Goal: Task Accomplishment & Management: Complete application form

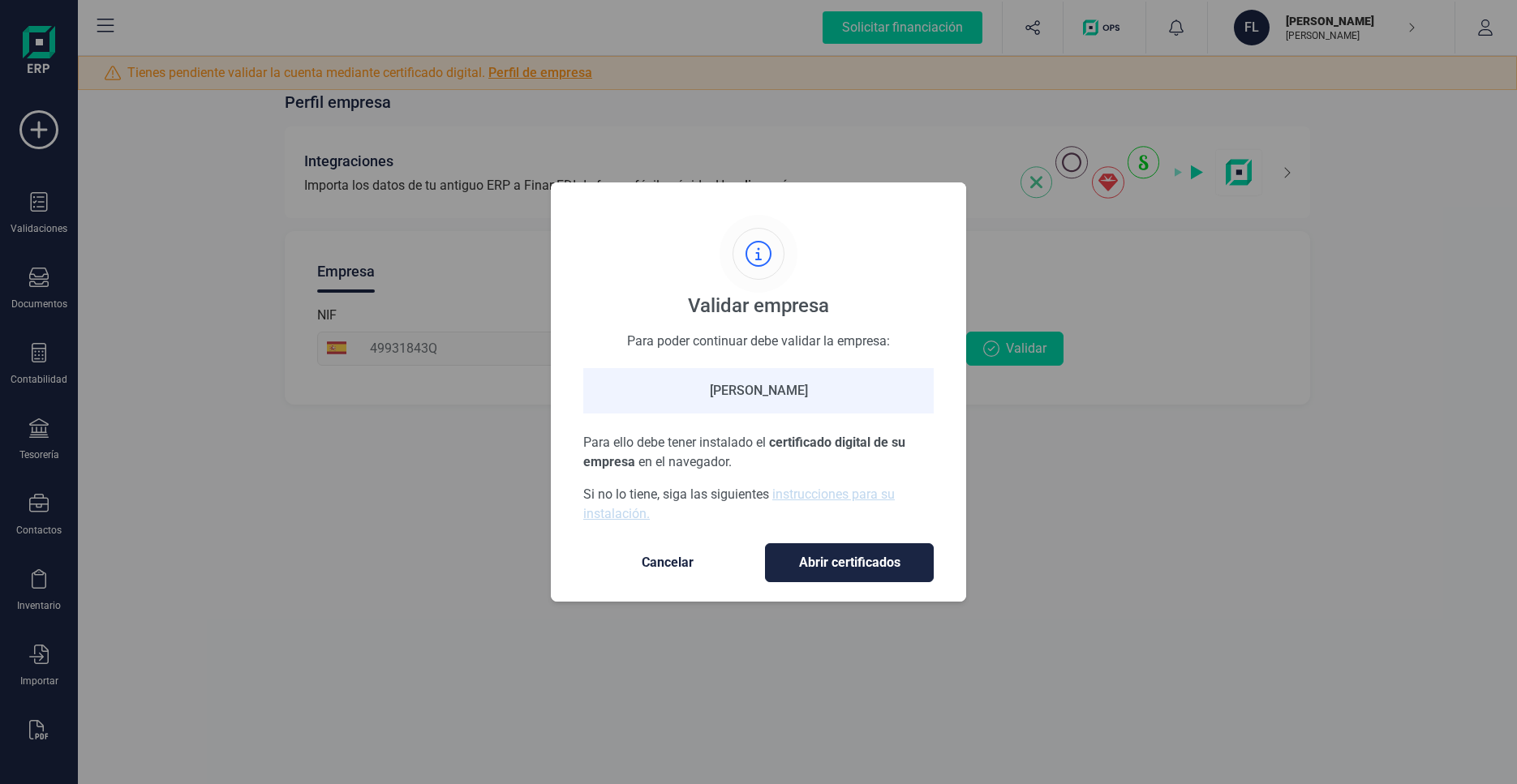
click at [688, 556] on span "Cancelar" at bounding box center [667, 562] width 136 height 19
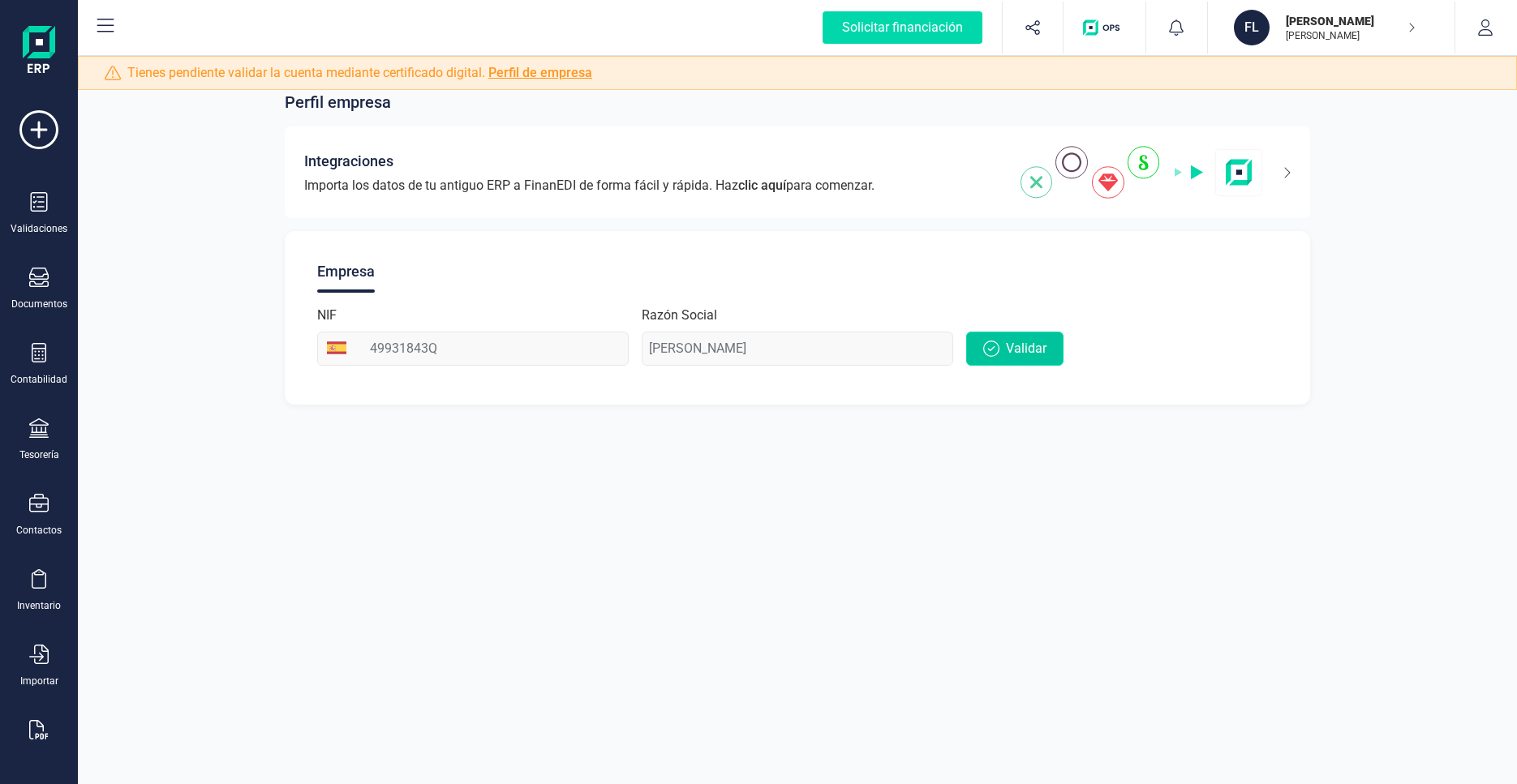
click at [1008, 353] on span "Validar" at bounding box center [1026, 348] width 41 height 19
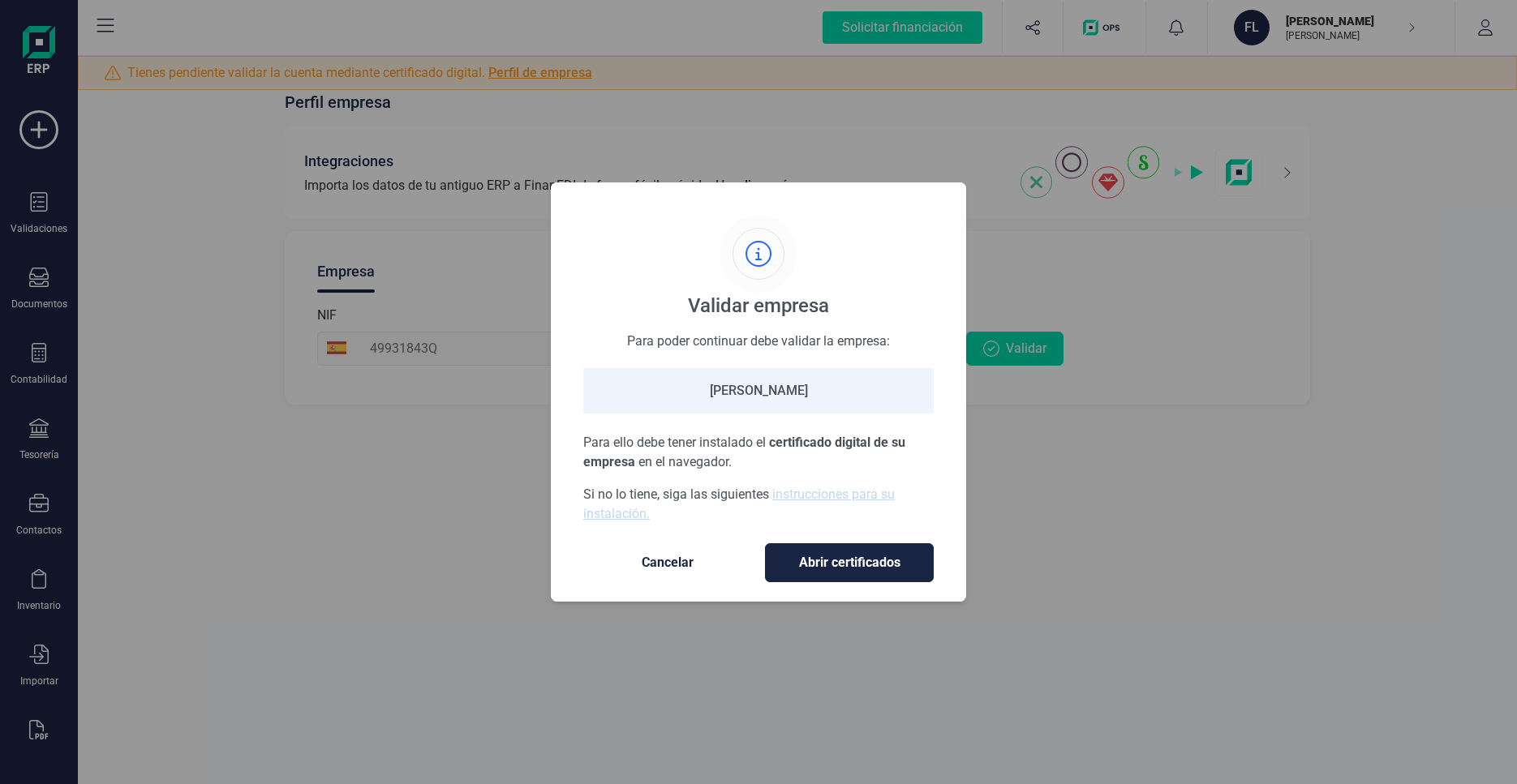
click at [649, 568] on span "Cancelar" at bounding box center [667, 562] width 136 height 19
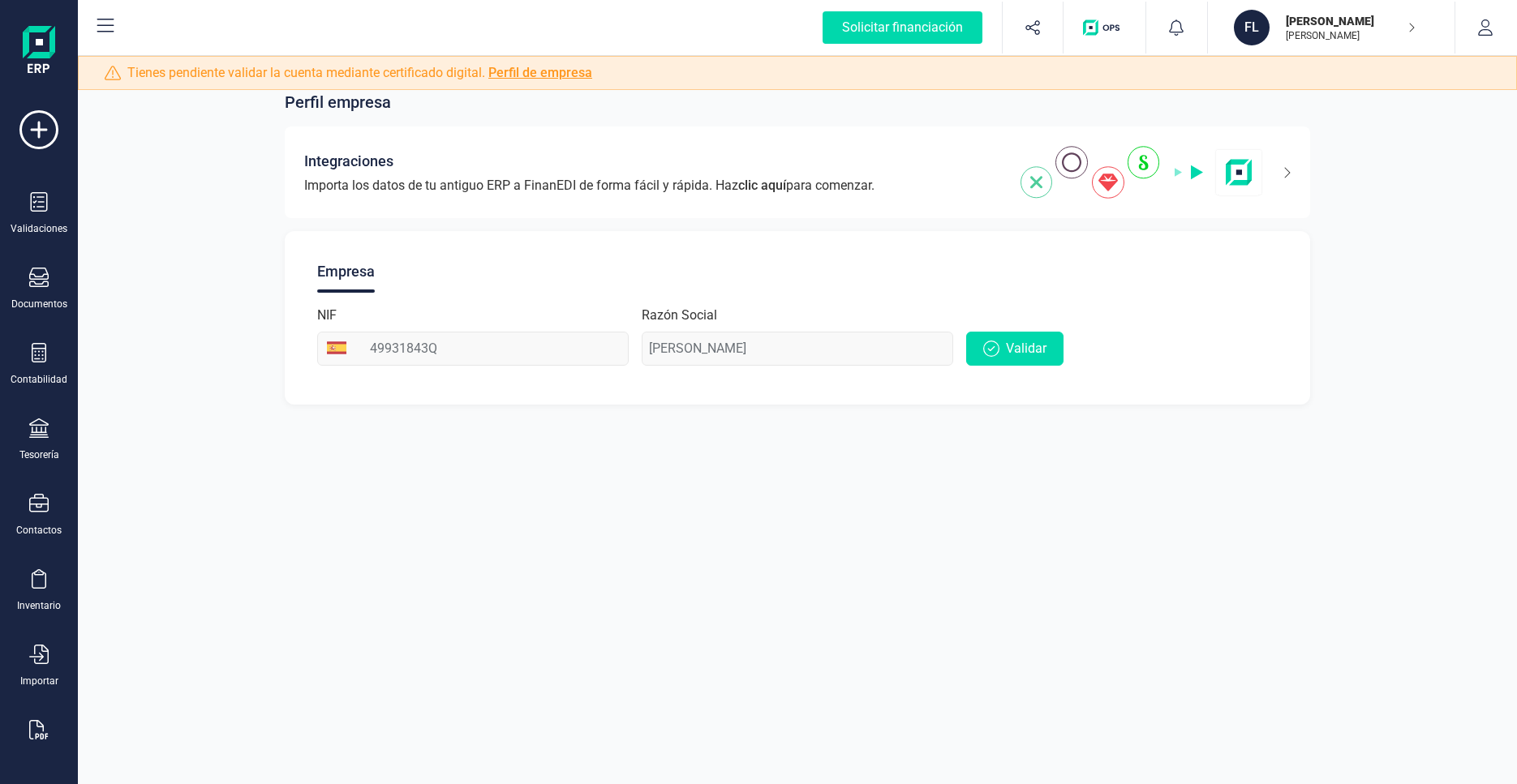
scroll to position [4, 0]
click at [53, 373] on div "Contabilidad" at bounding box center [39, 376] width 57 height 13
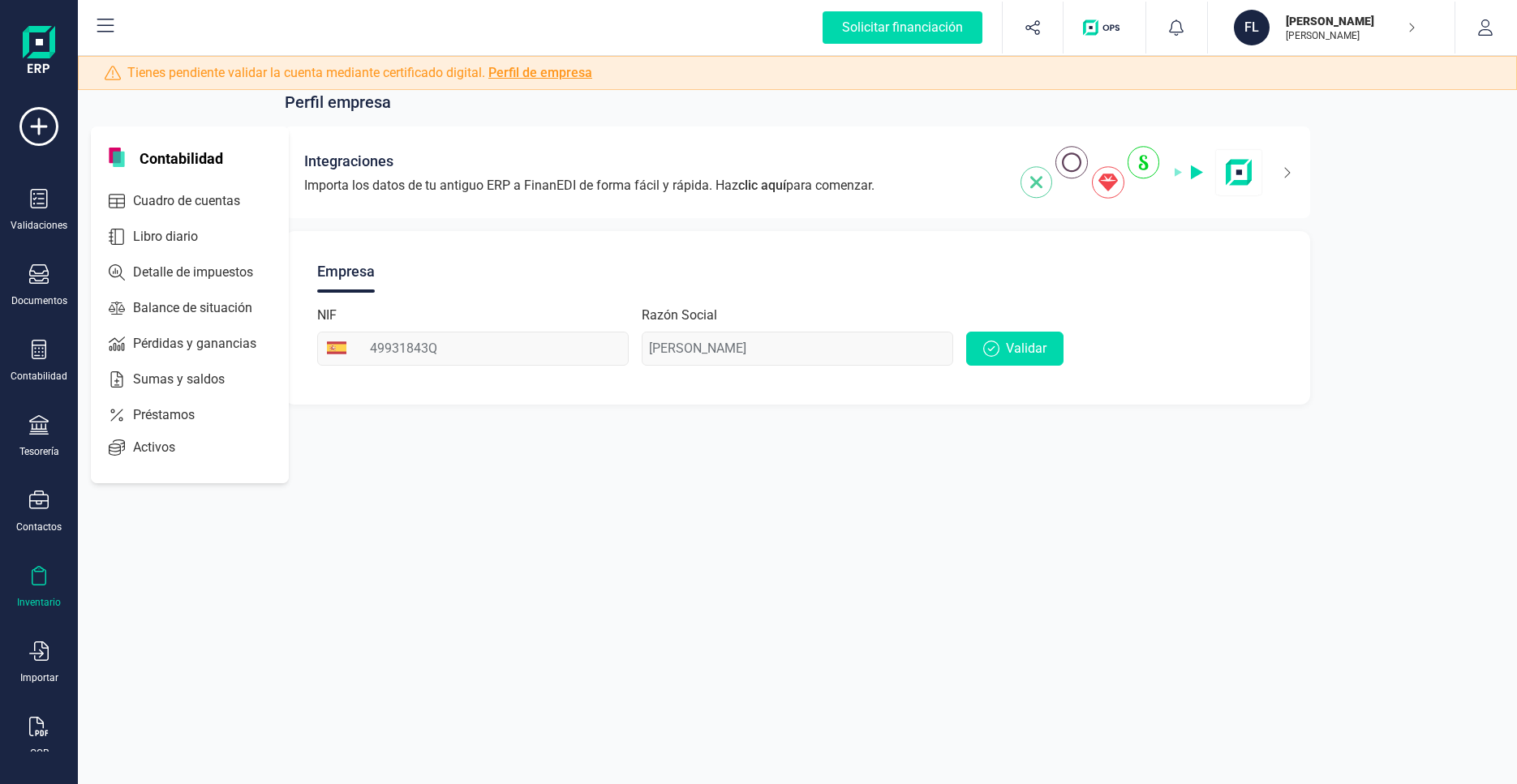
scroll to position [21, 0]
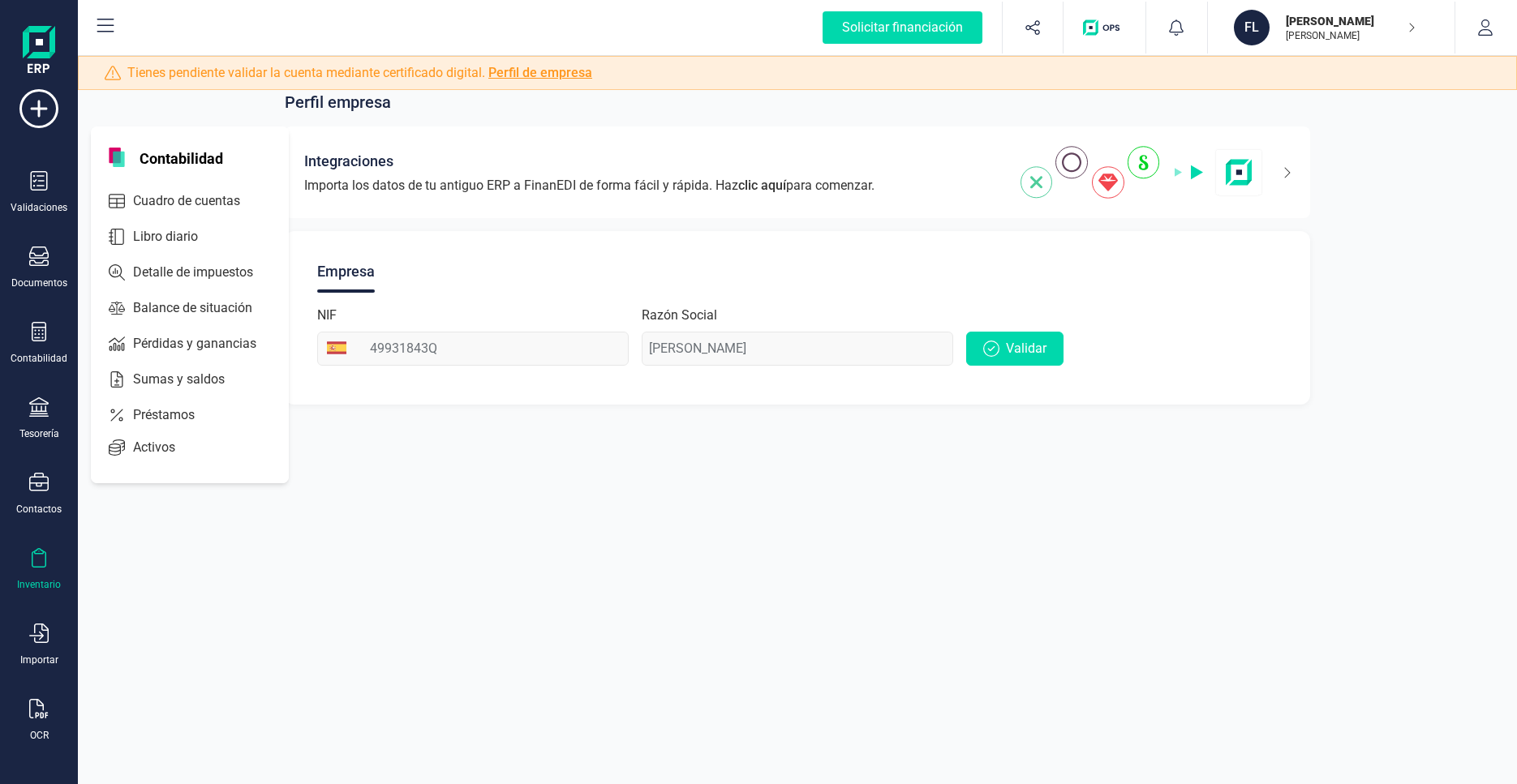
click at [30, 570] on div "Inventario" at bounding box center [39, 569] width 65 height 43
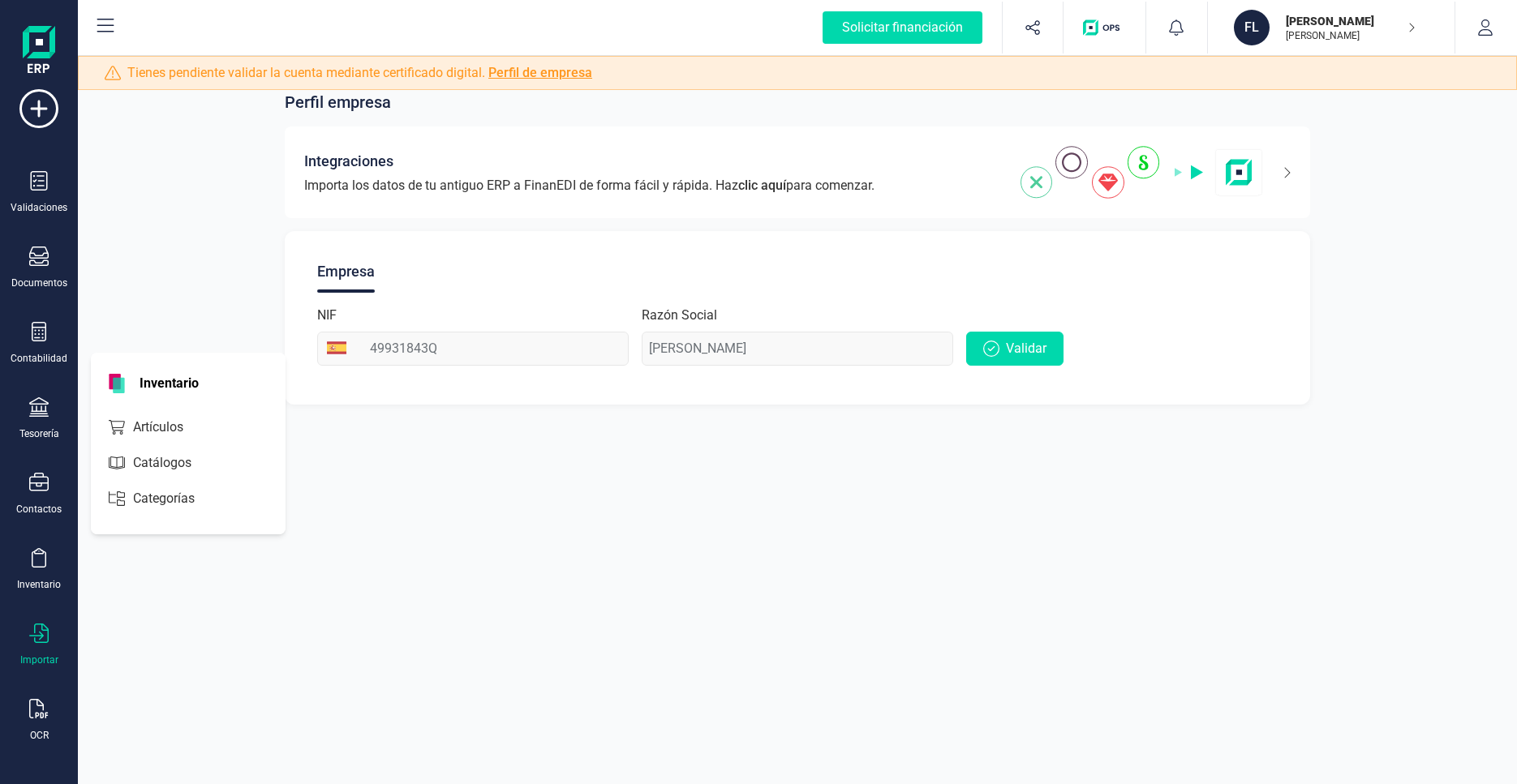
click at [38, 633] on icon at bounding box center [39, 633] width 19 height 19
click at [162, 497] on span "Facturas" at bounding box center [169, 502] width 86 height 19
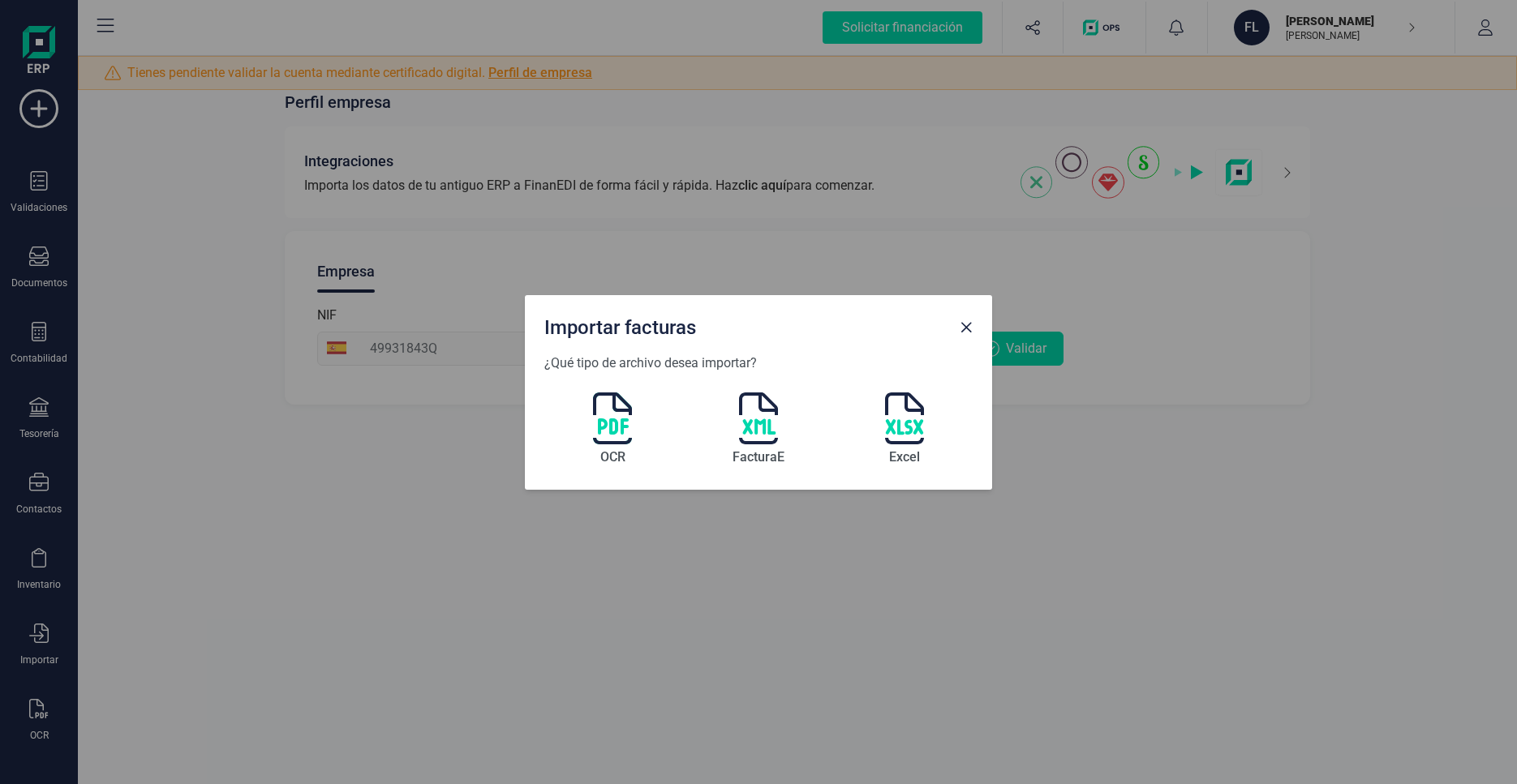
click at [627, 426] on img at bounding box center [612, 418] width 39 height 52
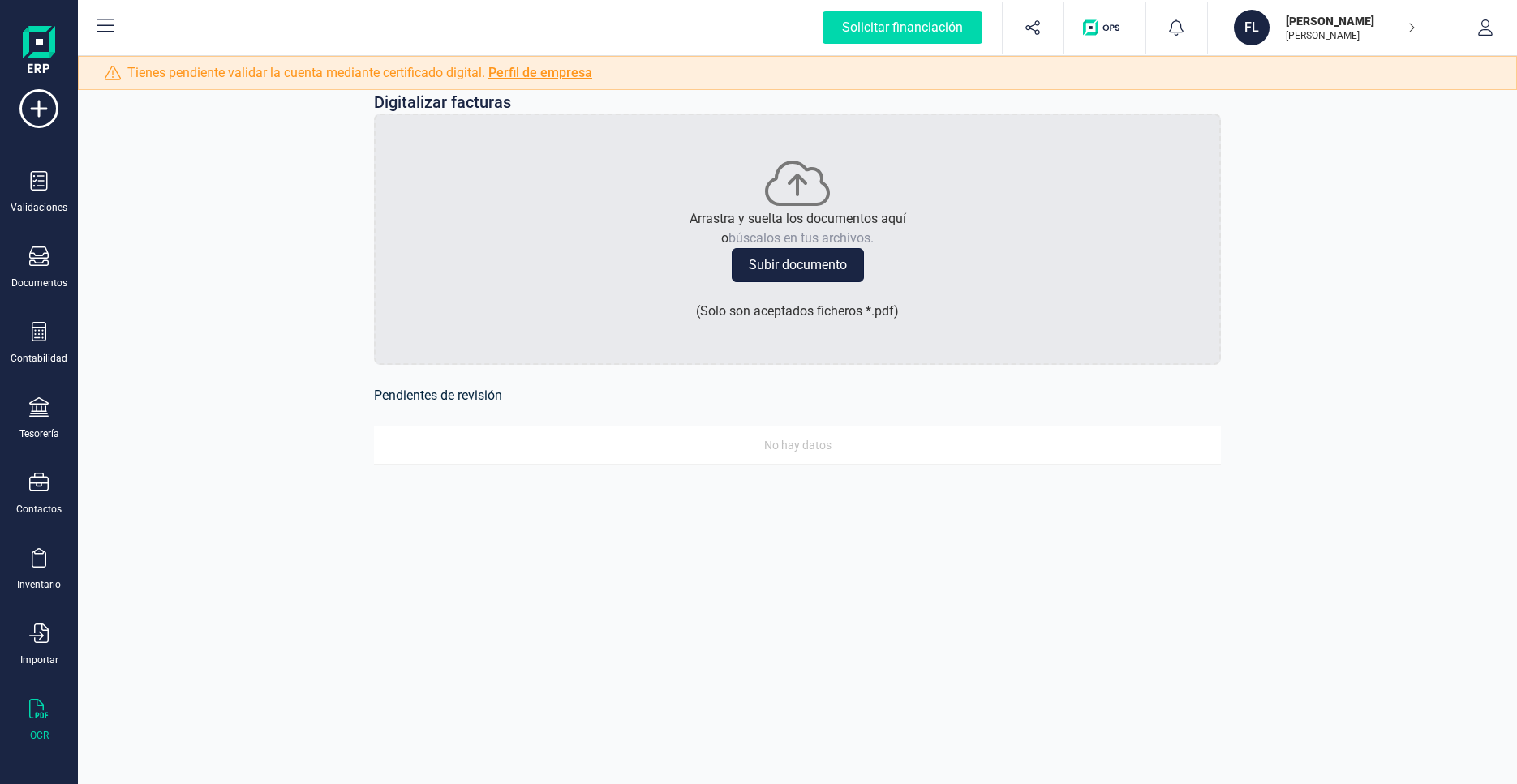
click at [773, 268] on button "Subir documento" at bounding box center [797, 264] width 132 height 34
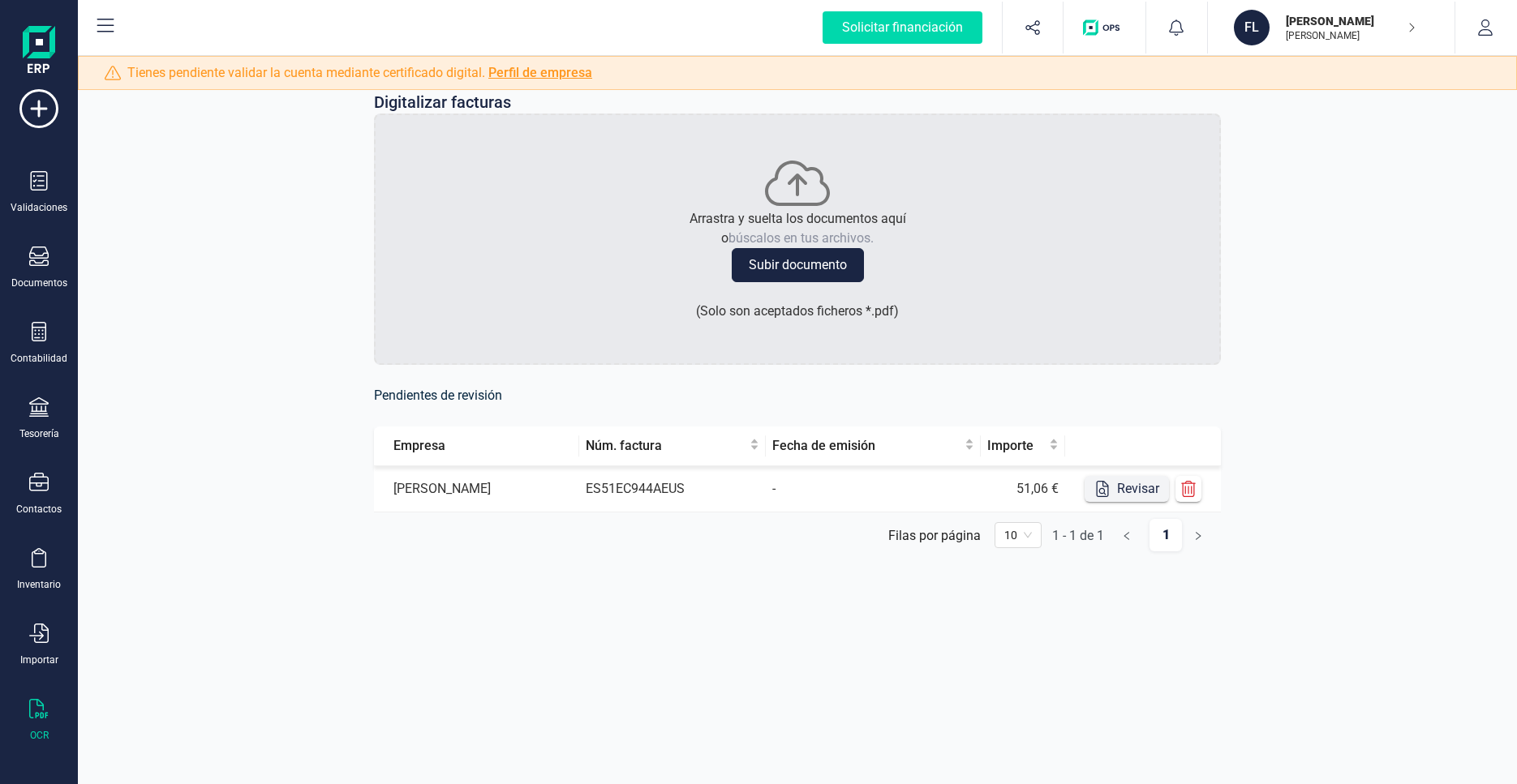
click at [1129, 486] on button "Revisar" at bounding box center [1127, 489] width 85 height 26
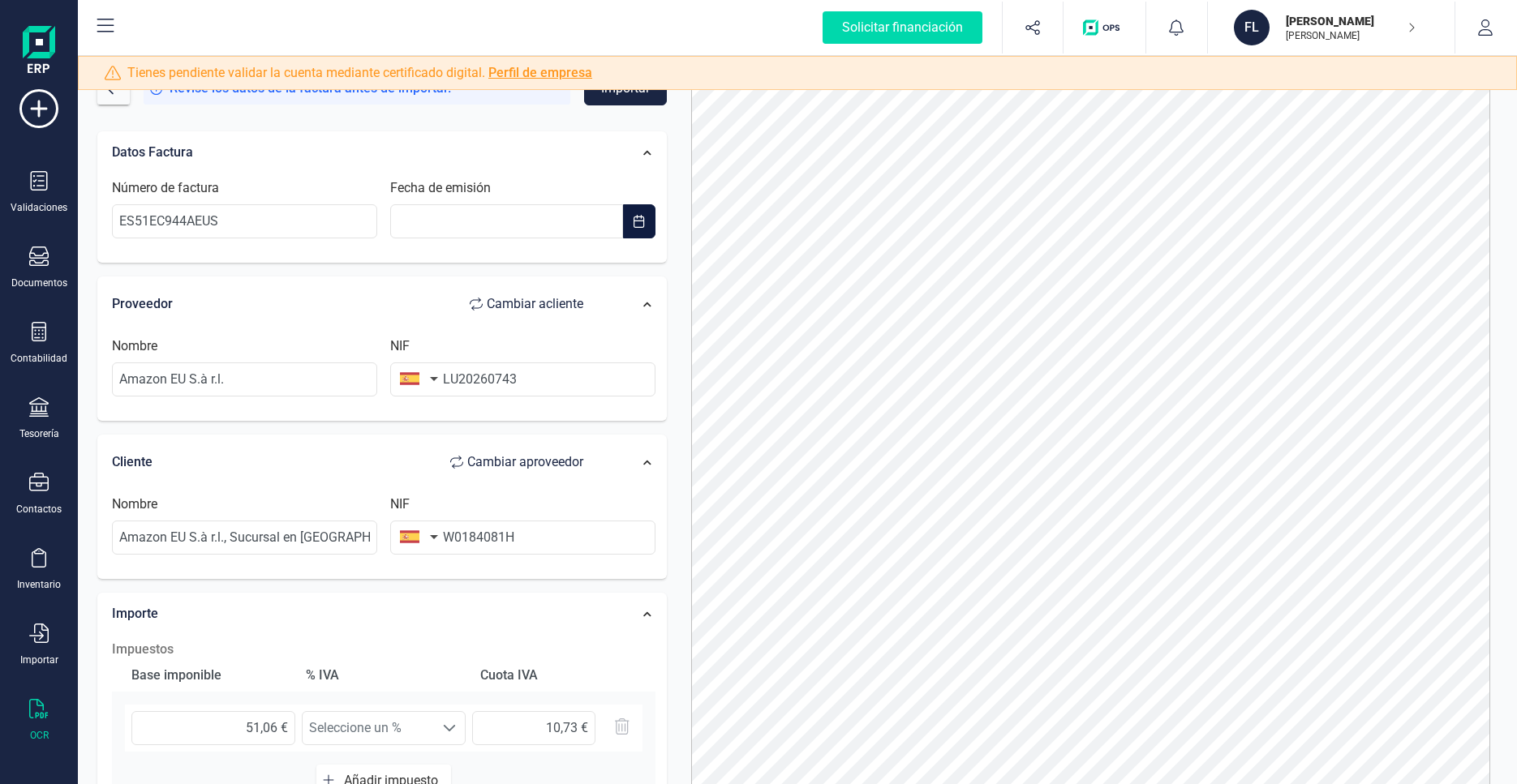
click at [623, 213] on button "button" at bounding box center [639, 221] width 32 height 34
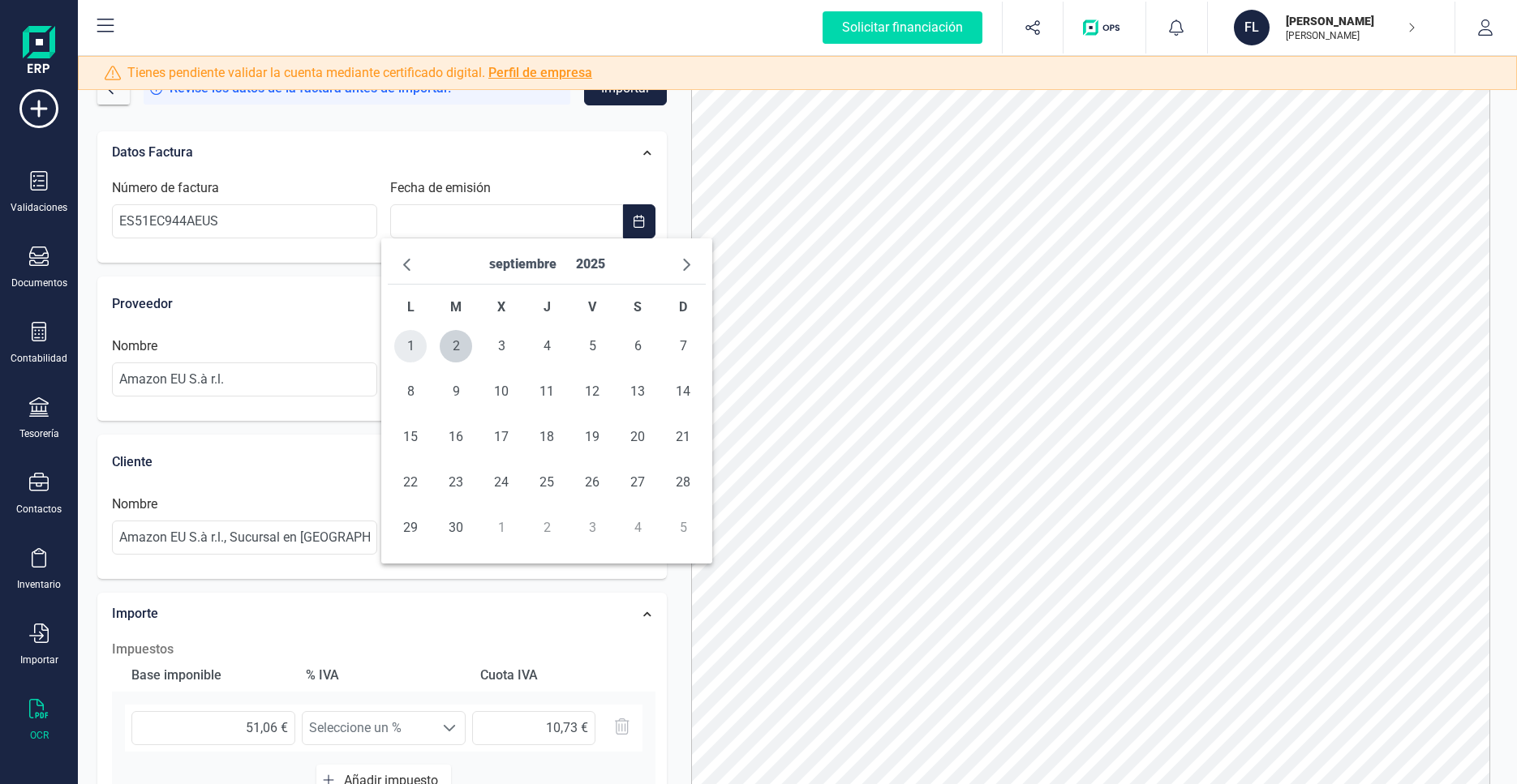
click at [422, 350] on span "1" at bounding box center [410, 345] width 32 height 32
type input "[DATE]"
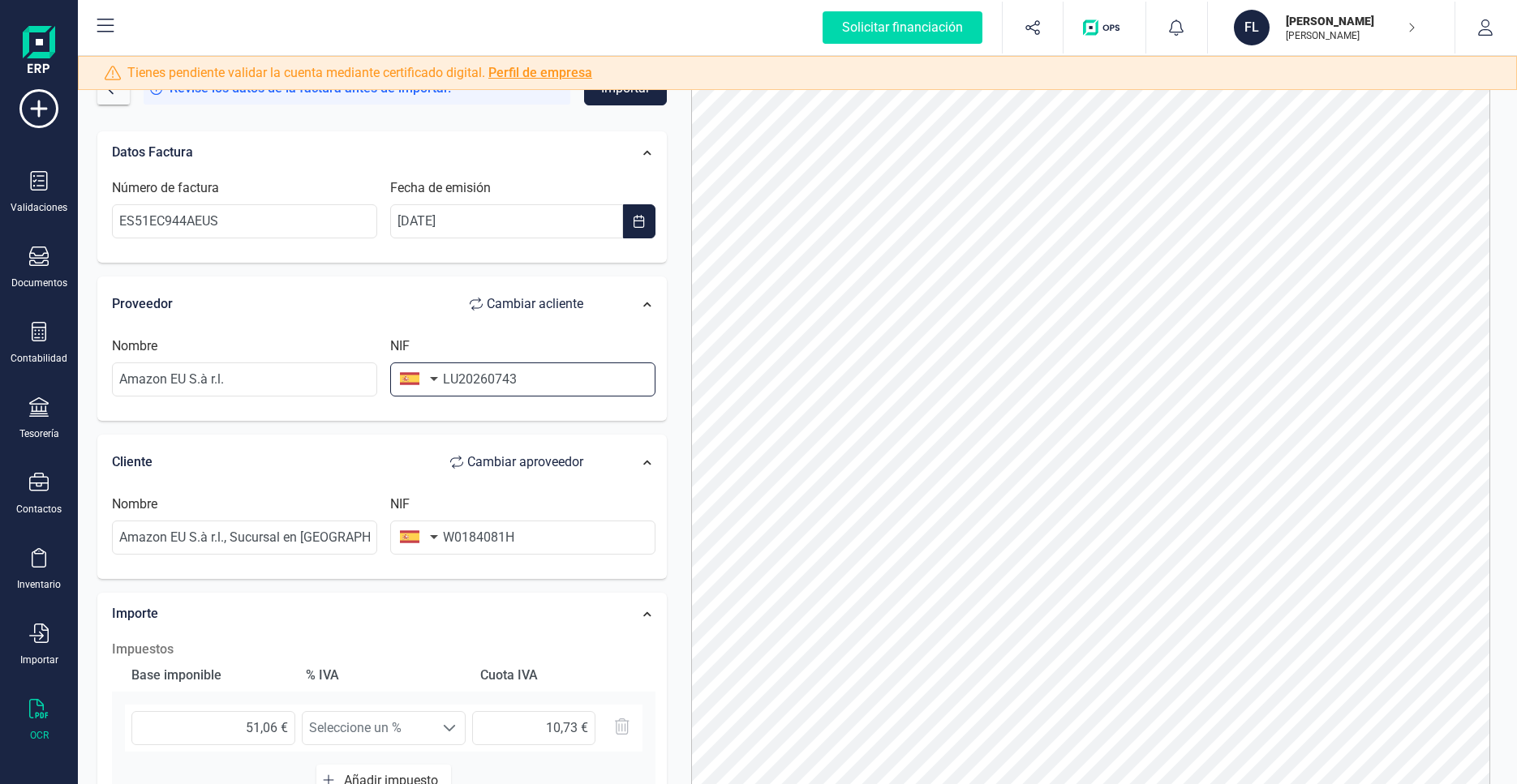
click at [464, 374] on input "LU20260743" at bounding box center [523, 379] width 265 height 34
paste input "ESW0184081H"
click at [237, 551] on input "Amazon EU S.à r.l., Sucursal en [GEOGRAPHIC_DATA]" at bounding box center [244, 537] width 265 height 34
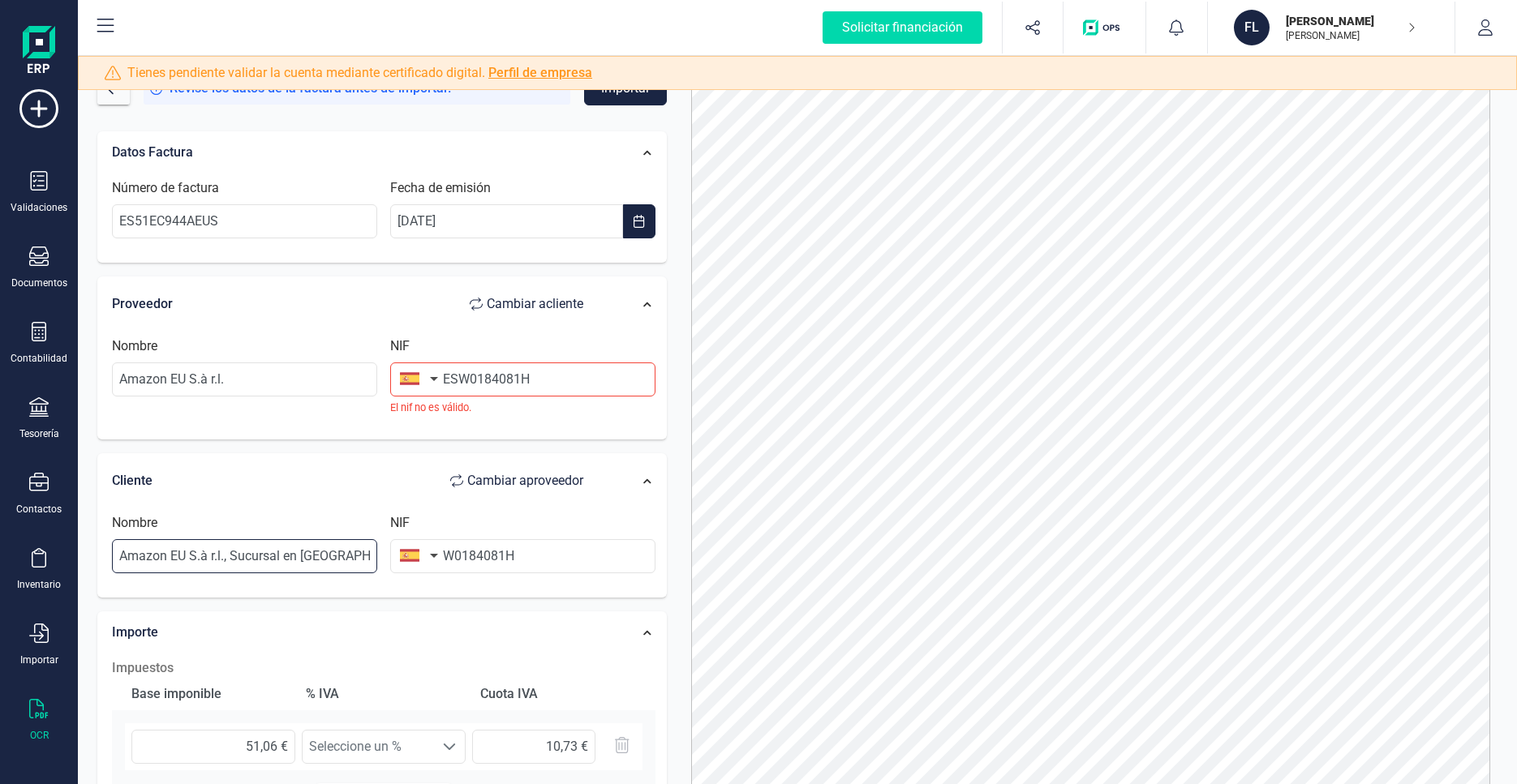
click at [237, 551] on input "Amazon EU S.à r.l., Sucursal en [GEOGRAPHIC_DATA]" at bounding box center [244, 556] width 265 height 34
click at [403, 383] on button "button" at bounding box center [415, 378] width 51 height 32
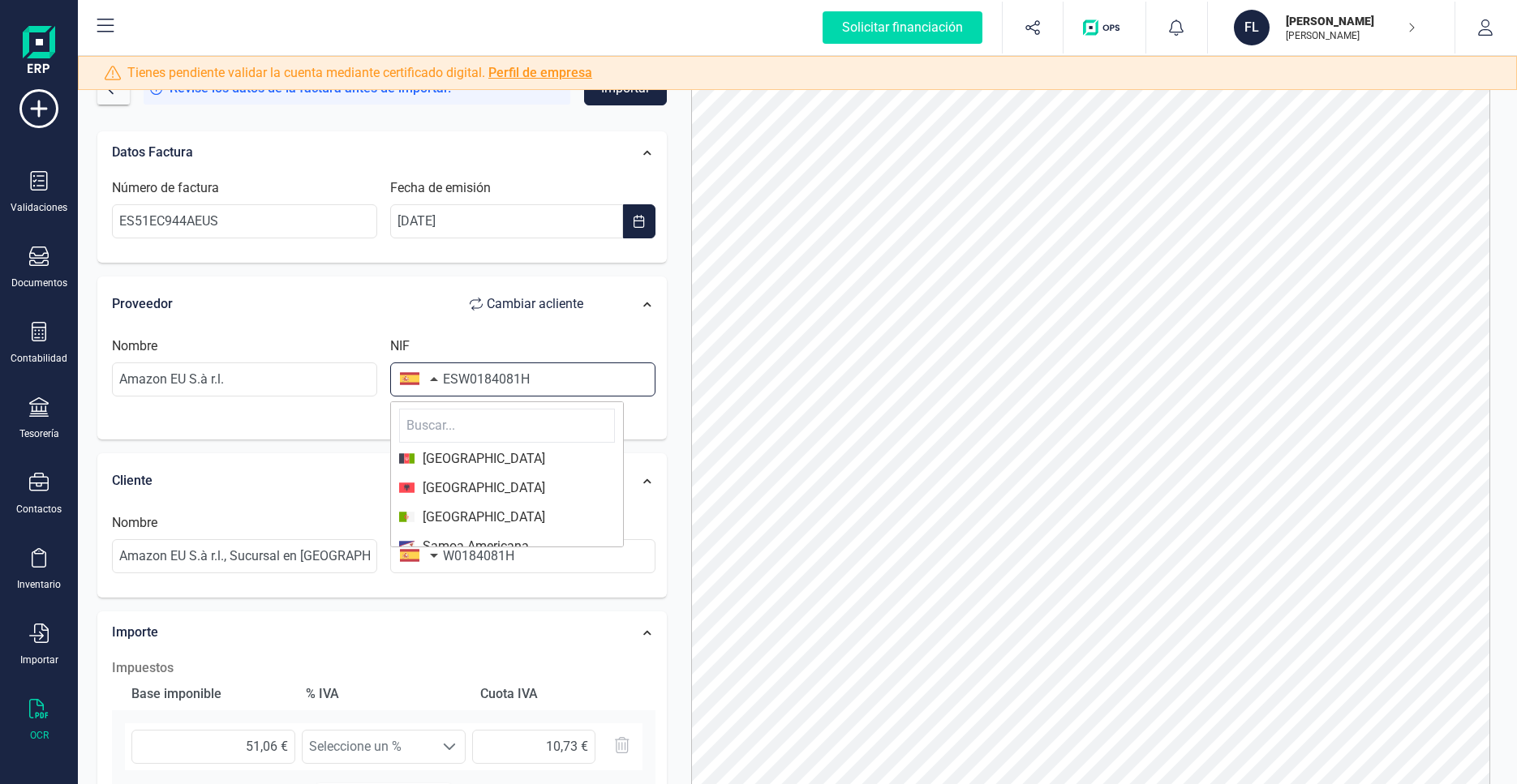
click at [453, 377] on input "ESW0184081H" at bounding box center [523, 379] width 265 height 34
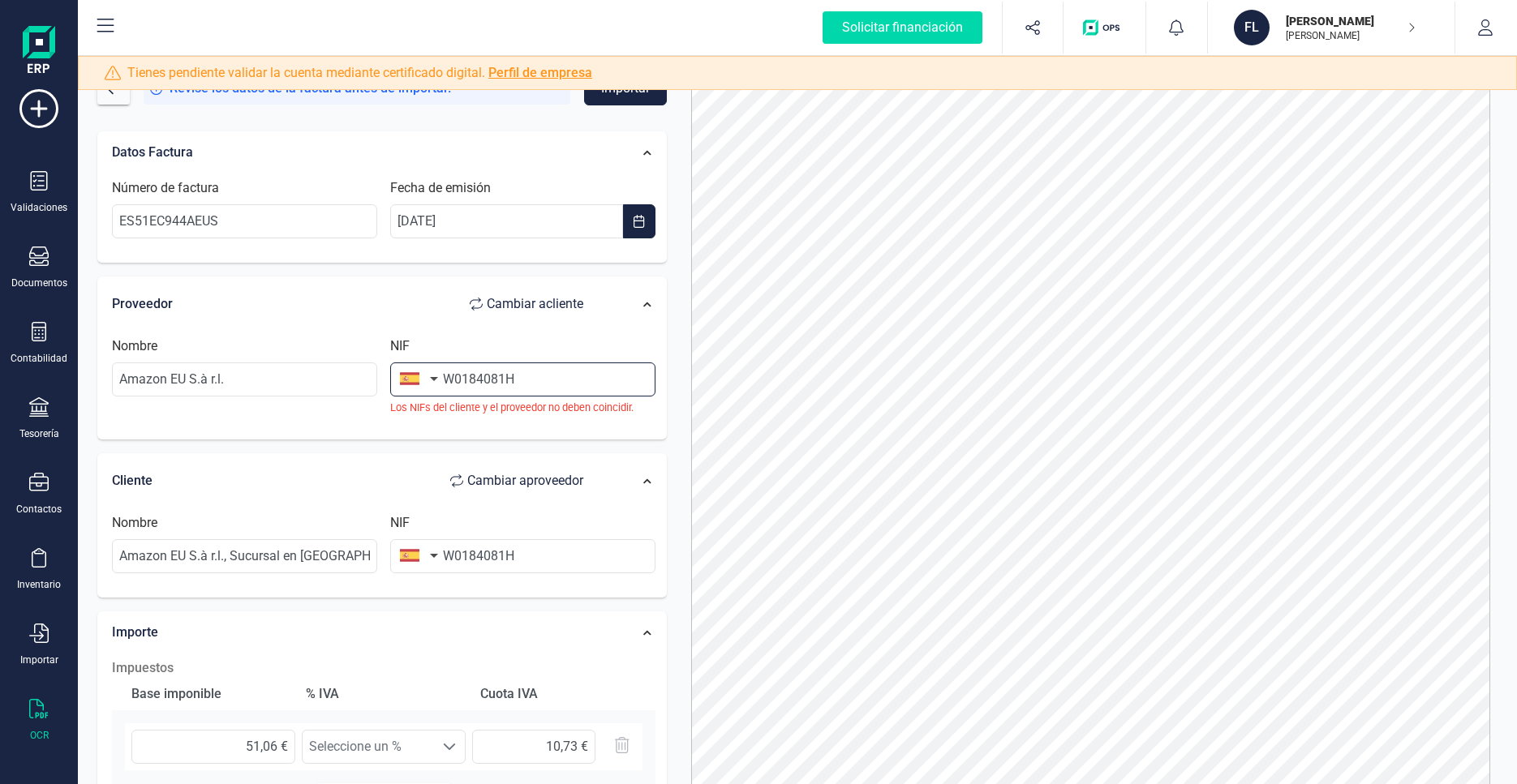
type input "W0184081H"
click at [437, 427] on div "Nombre Amazon EU S.à r.l. NIF W0184081H Los NIFs del cliente y el proveedor no …" at bounding box center [383, 381] width 557 height 91
click at [265, 547] on input "Amazon EU S.à r.l., Sucursal en [GEOGRAPHIC_DATA]" at bounding box center [244, 556] width 265 height 34
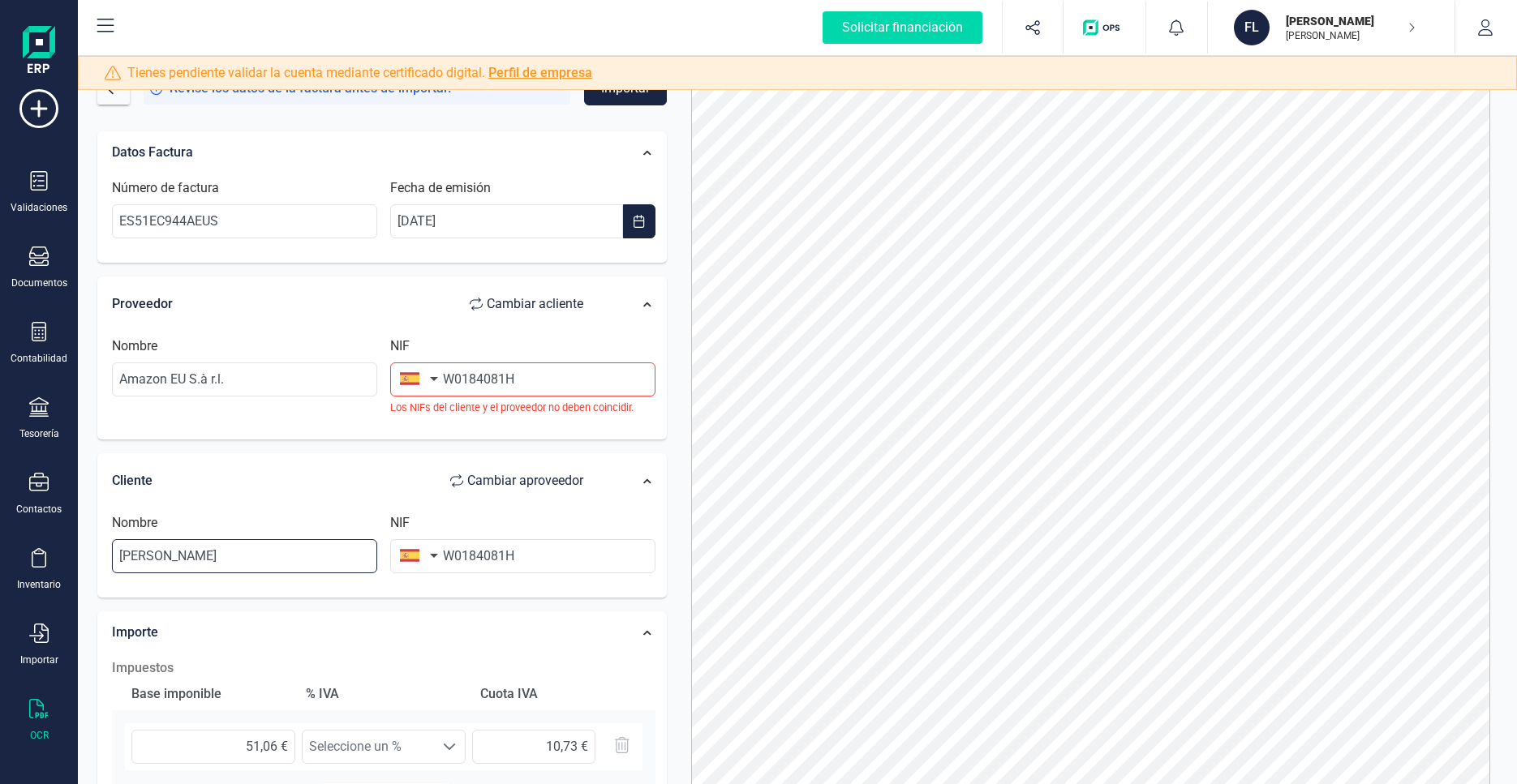
type input "[PERSON_NAME]"
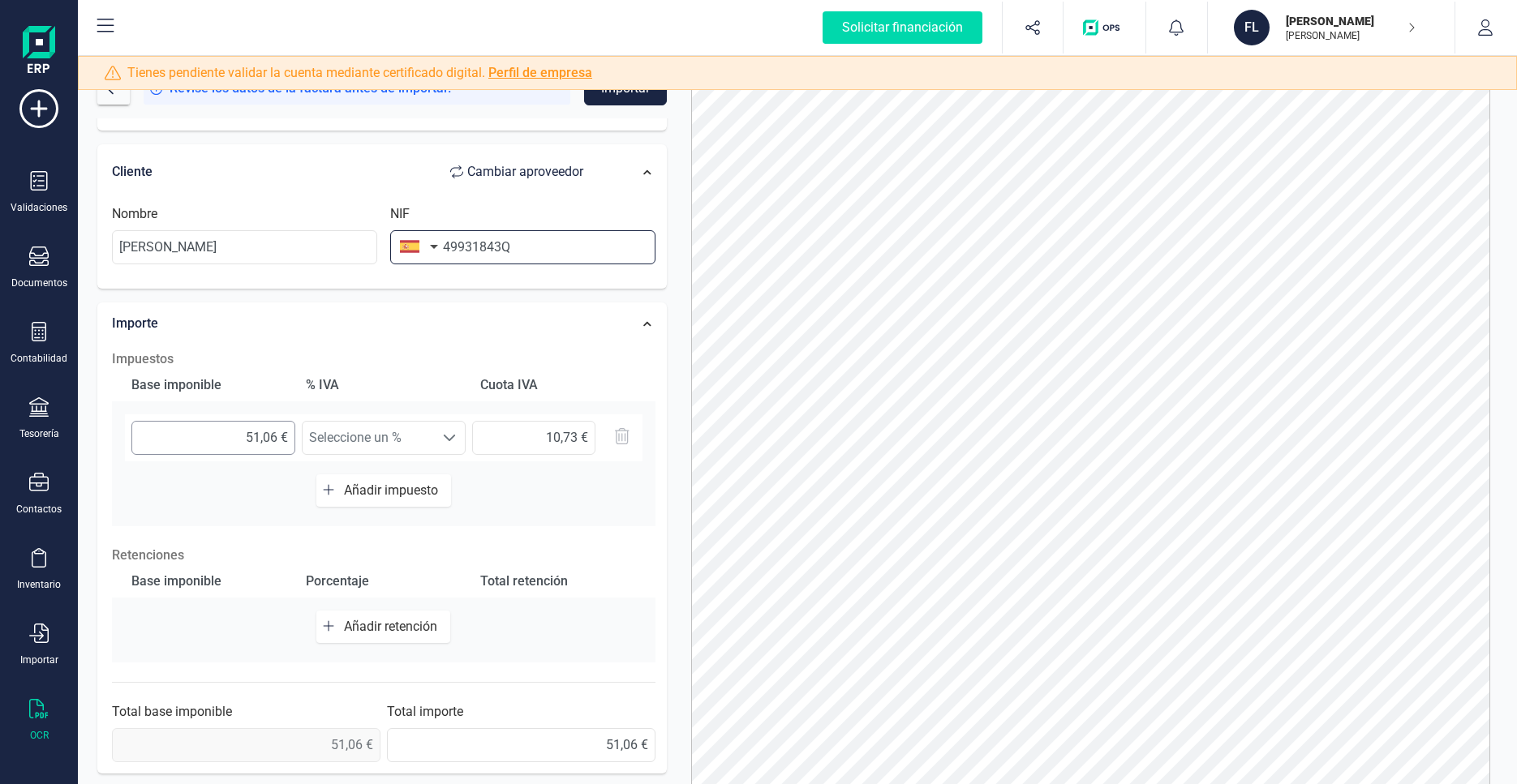
type input "49931843Q"
click at [255, 451] on input "51,06 €" at bounding box center [214, 438] width 164 height 34
type input "4,00 €"
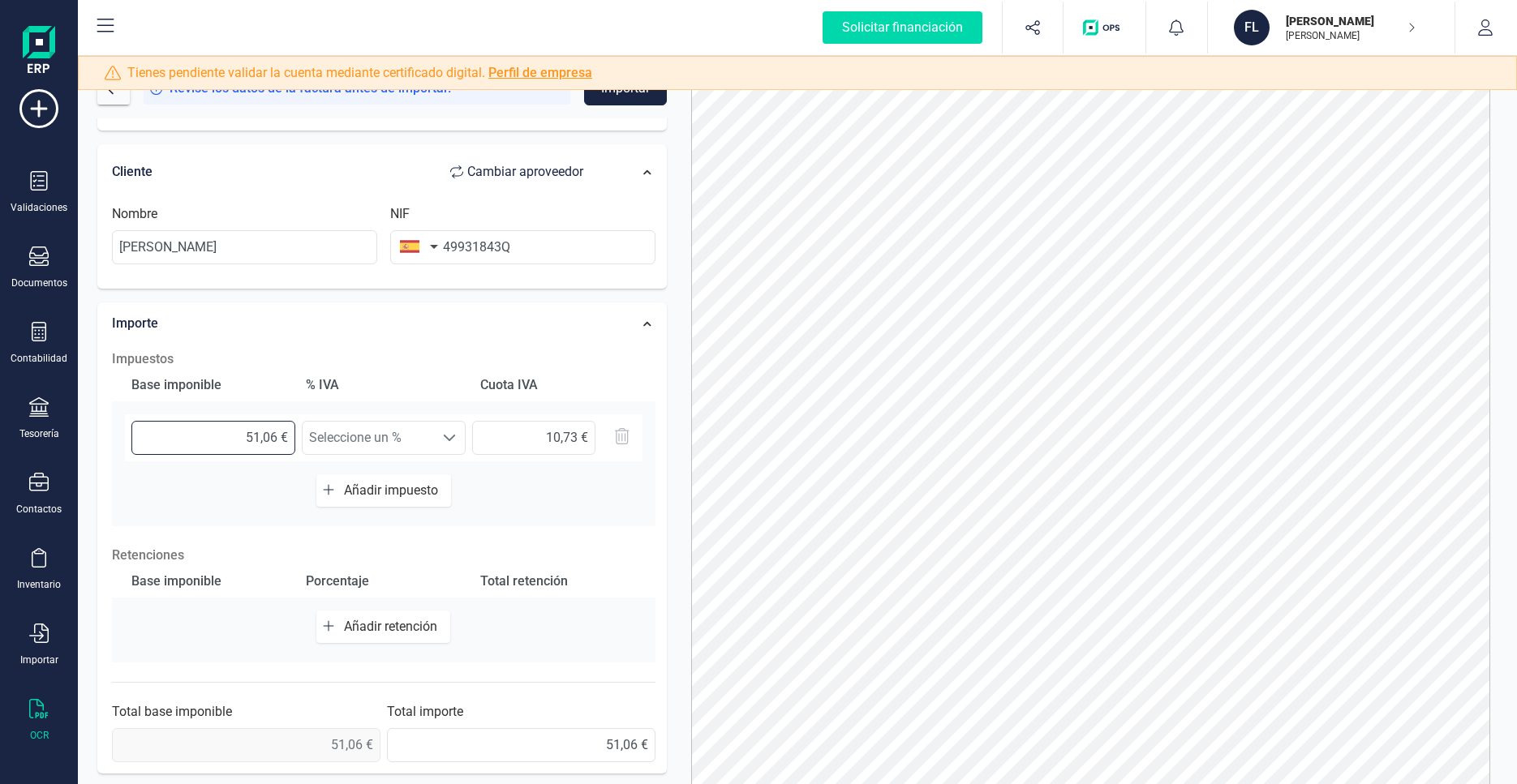
type input "0,00 €"
type input "48,18 €"
click at [342, 443] on span "Seleccione un %" at bounding box center [368, 438] width 132 height 32
click at [347, 439] on span "Seleccione un %" at bounding box center [368, 438] width 132 height 32
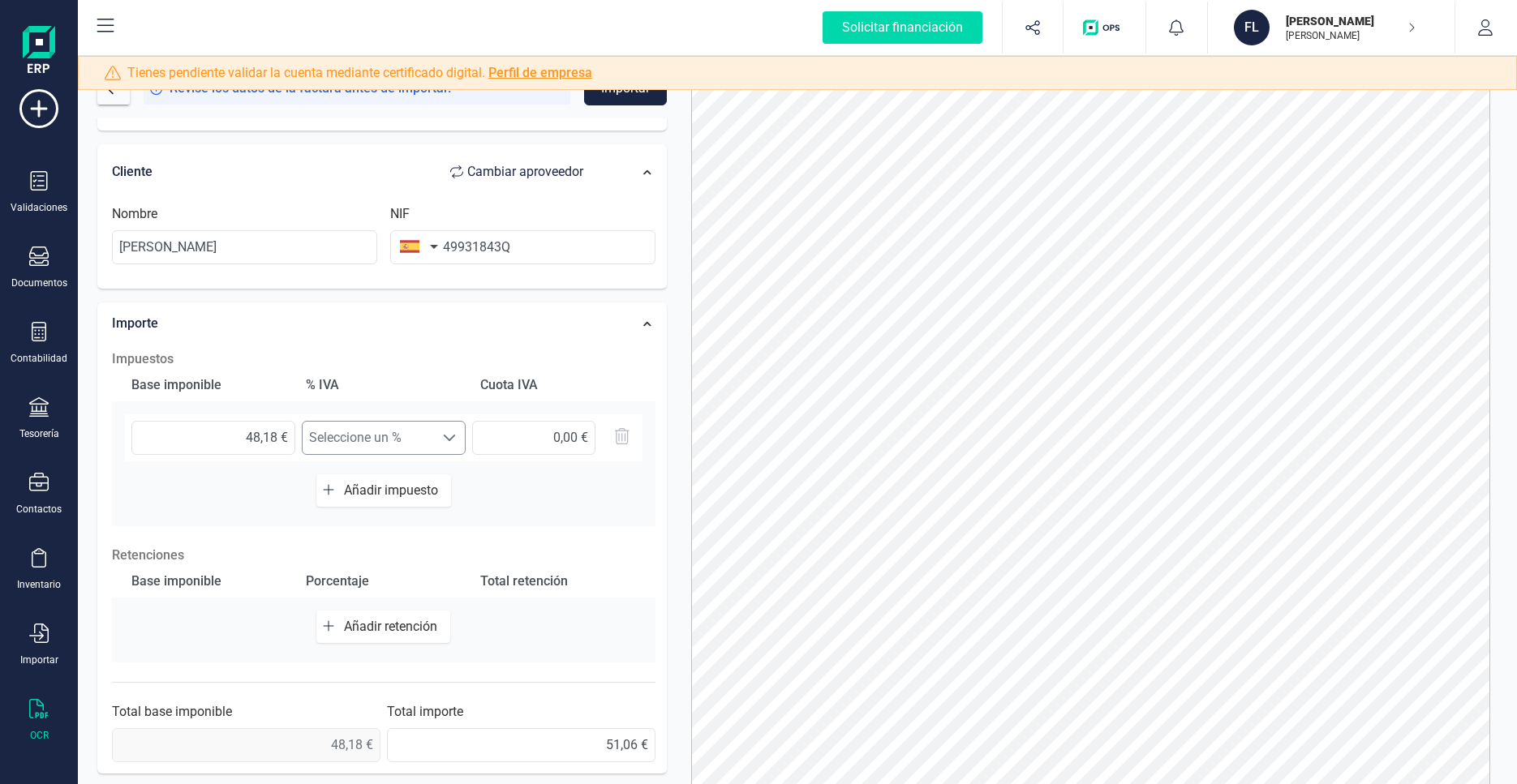
click at [352, 439] on span "Seleccione un %" at bounding box center [368, 438] width 132 height 32
click at [469, 510] on div "Base imponible % IVA Cuota IVA 48,18 € Seleccione un % Seleccione un % 0,00 € A…" at bounding box center [383, 447] width 544 height 158
click at [399, 487] on span "Añadir impuesto" at bounding box center [394, 490] width 100 height 16
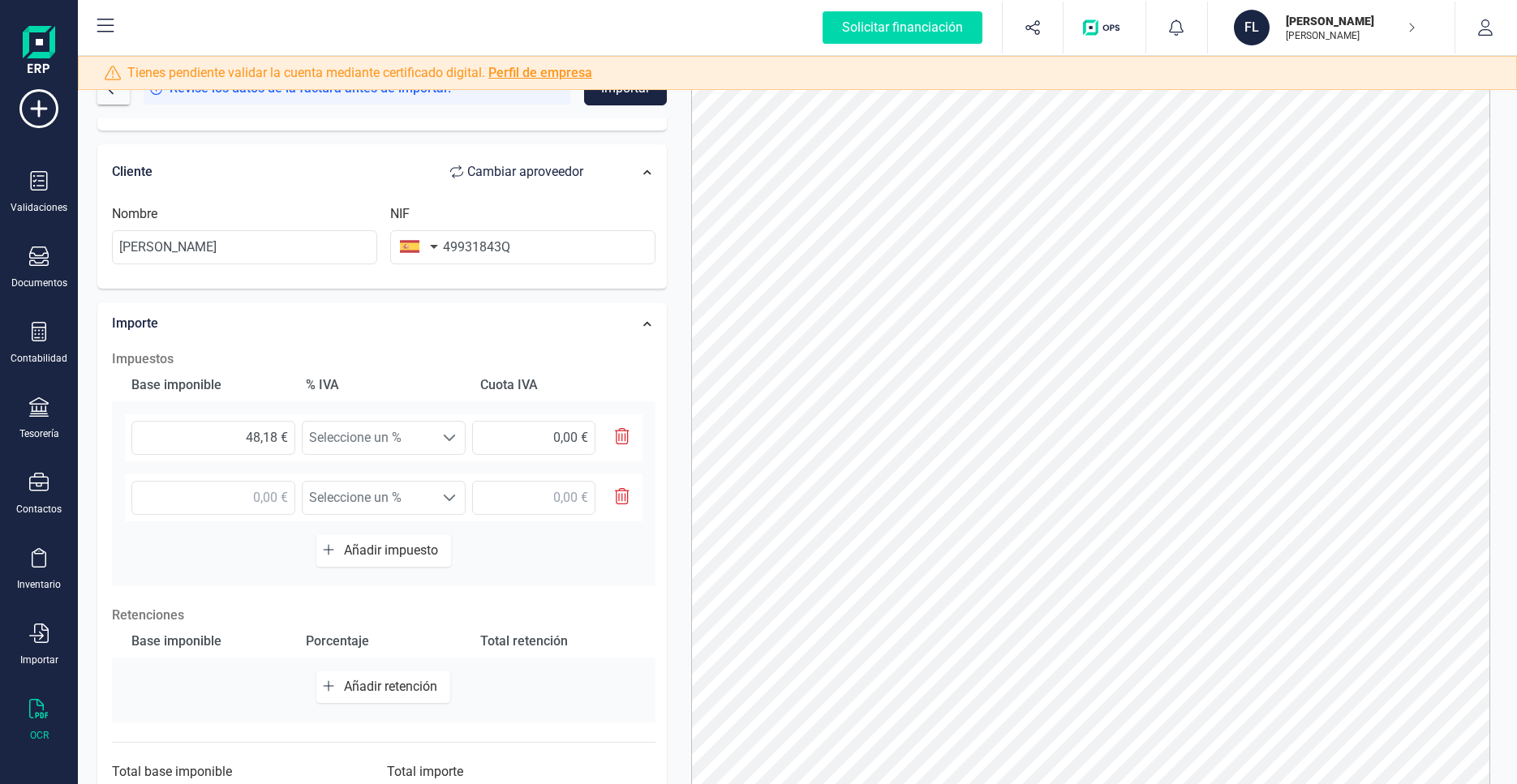
click at [615, 501] on icon "button" at bounding box center [622, 497] width 15 height 17
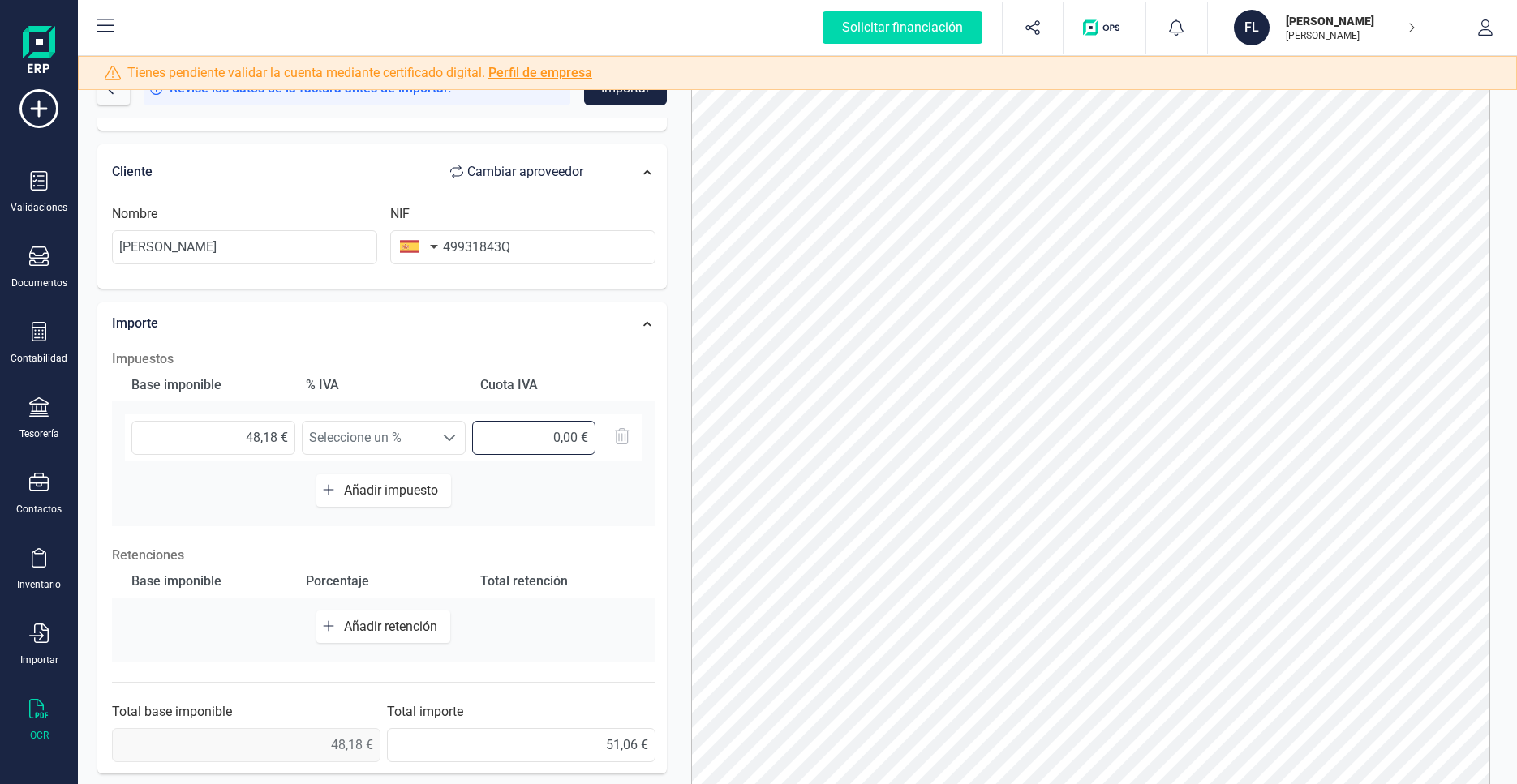
click at [544, 442] on input "0,00 €" at bounding box center [534, 438] width 123 height 34
drag, startPoint x: 518, startPoint y: 446, endPoint x: 593, endPoint y: 443, distance: 75.1
click at [593, 443] on input "0,00 €" at bounding box center [534, 438] width 123 height 34
type input "10,12 €"
click at [569, 543] on div "Impuestos Base imponible % IVA Cuota IVA 48,18 € Seleccione un % Seleccione un …" at bounding box center [383, 556] width 559 height 429
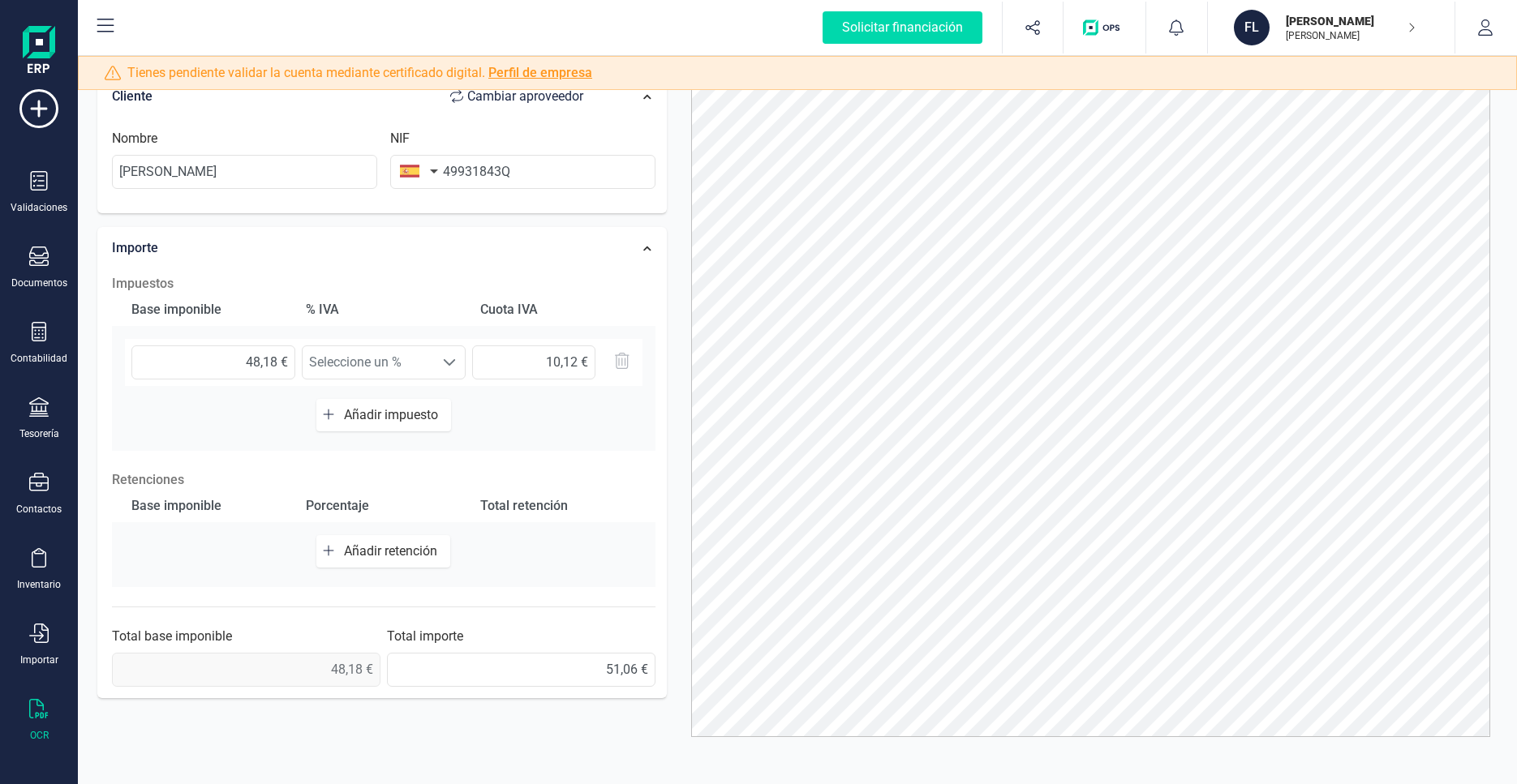
scroll to position [290, 0]
click at [566, 662] on input "51,06 €" at bounding box center [521, 665] width 268 height 34
drag, startPoint x: 591, startPoint y: 662, endPoint x: 639, endPoint y: 667, distance: 48.3
click at [639, 667] on input "51,06 €" at bounding box center [521, 665] width 268 height 34
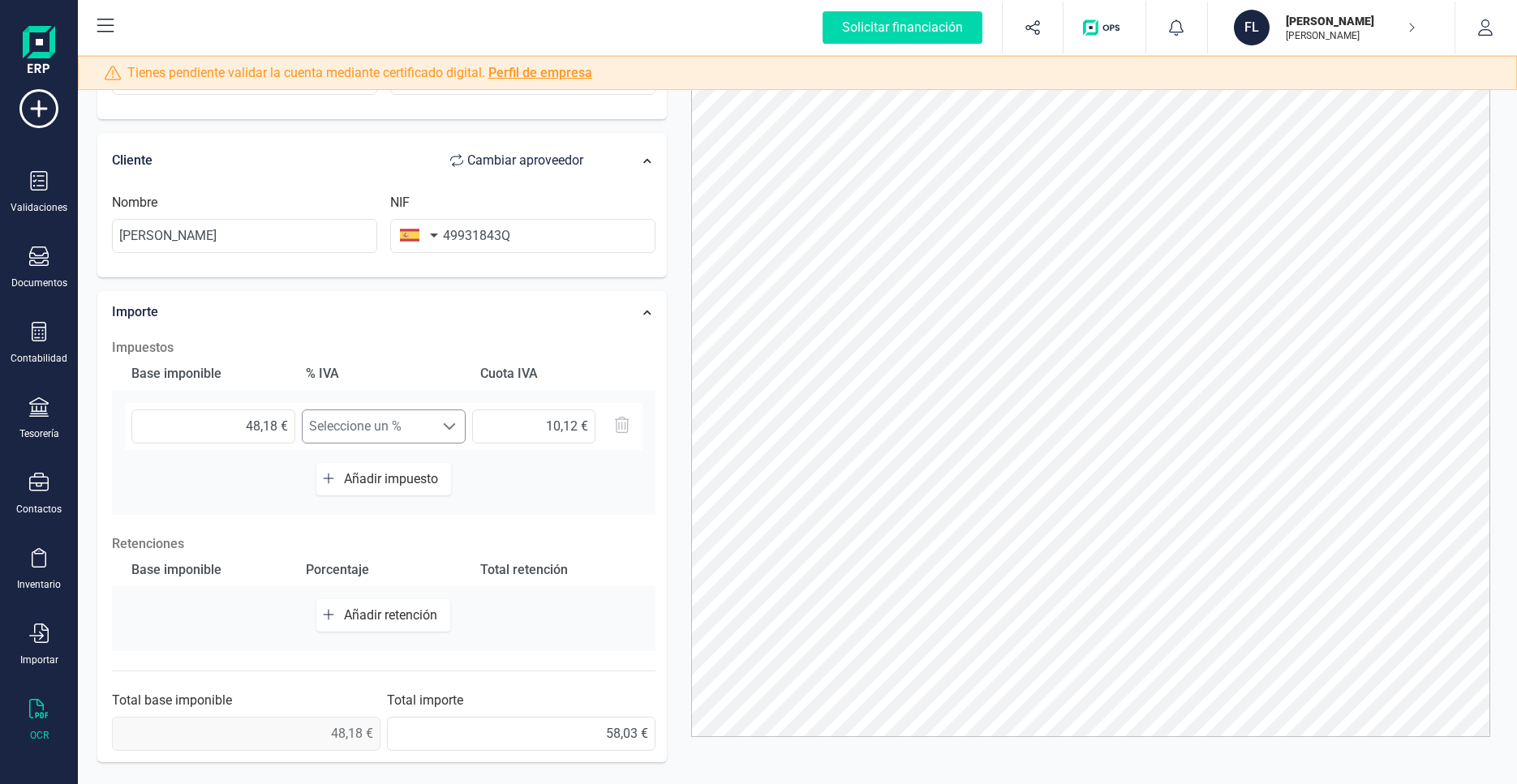
click at [335, 431] on span "Seleccione un %" at bounding box center [368, 426] width 132 height 32
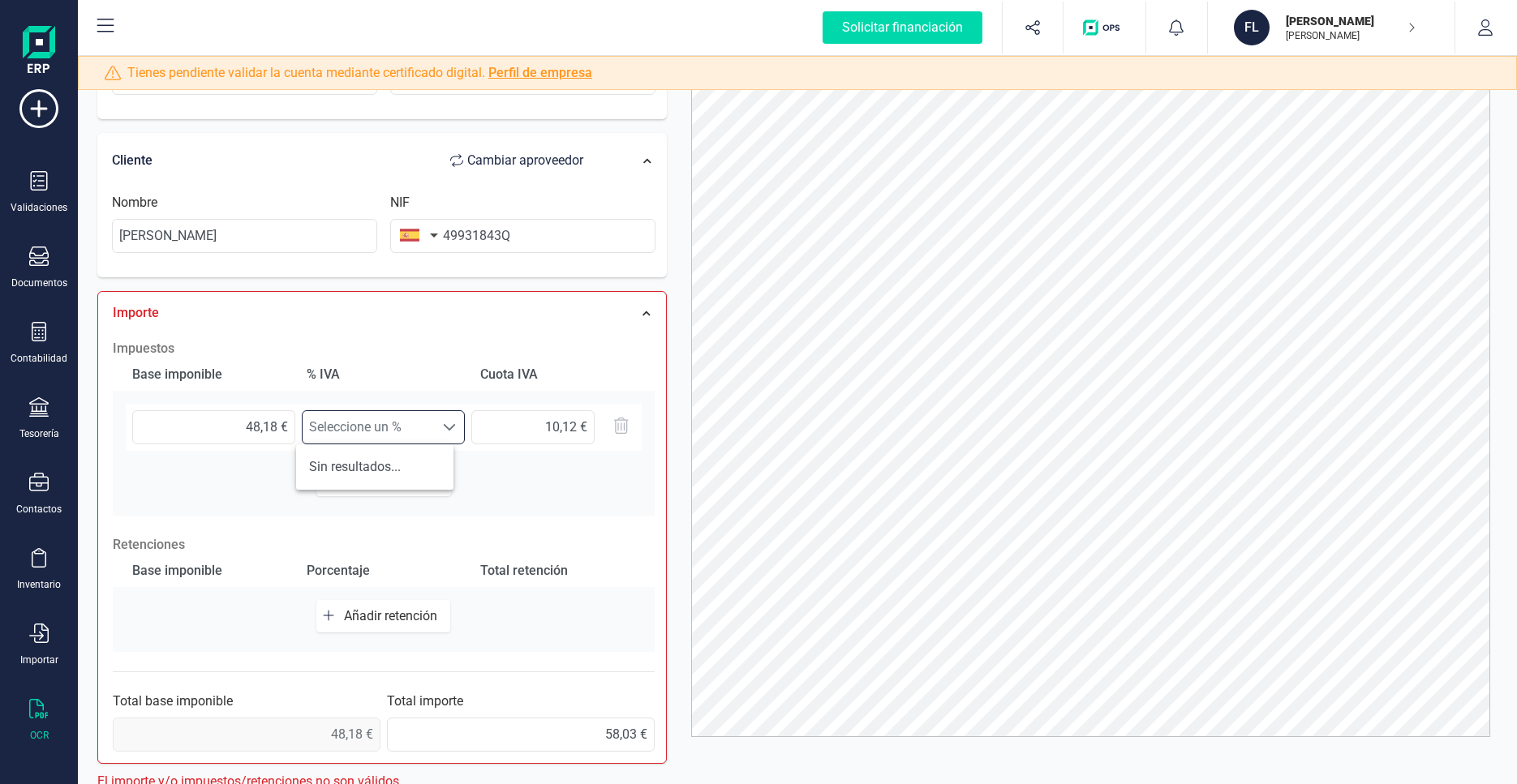
scroll to position [9, 77]
click at [336, 478] on li "Sin resultados..." at bounding box center [374, 466] width 158 height 32
click at [336, 470] on li "Sin resultados..." at bounding box center [374, 466] width 158 height 32
click at [234, 477] on div "Base imponible % IVA Cuota IVA 48,18 € Seleccione un % Seleccione un % 10,12 € …" at bounding box center [383, 437] width 542 height 158
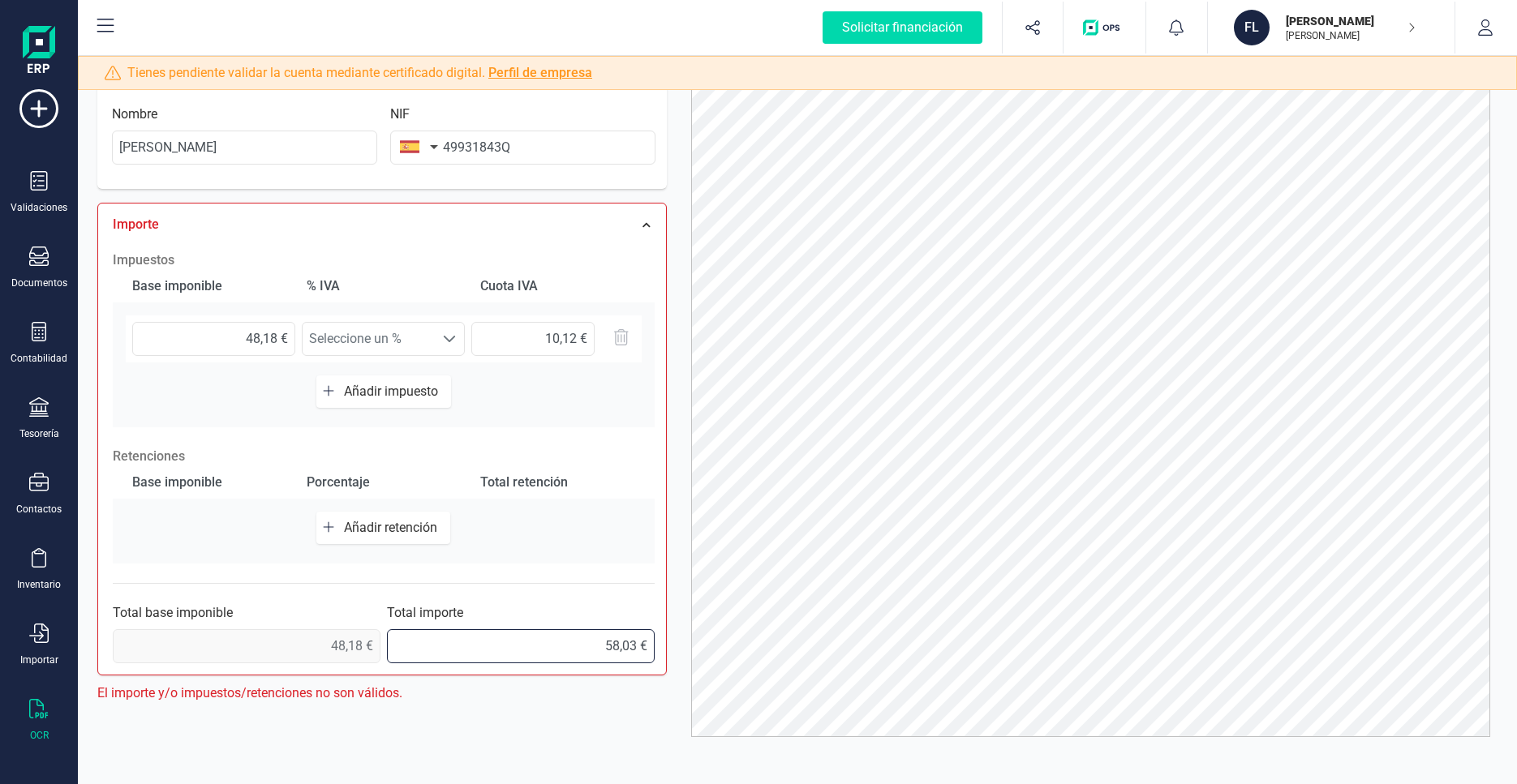
click at [438, 641] on input "58,03 €" at bounding box center [521, 646] width 267 height 34
type input "58,30 €"
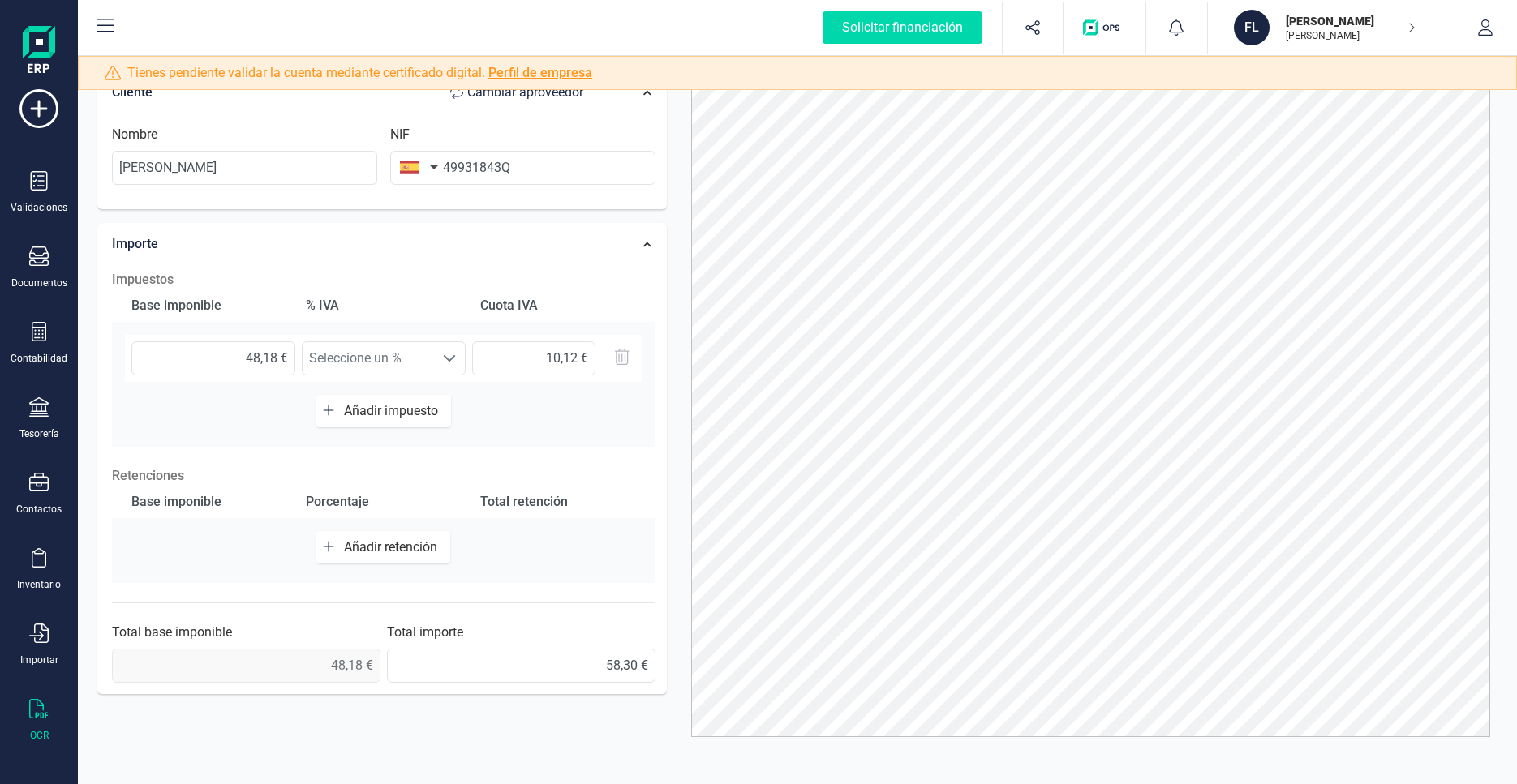
click at [472, 594] on div "Impuestos Base imponible % IVA Cuota IVA 48,18 € Seleccione un % Seleccione un …" at bounding box center [383, 476] width 559 height 429
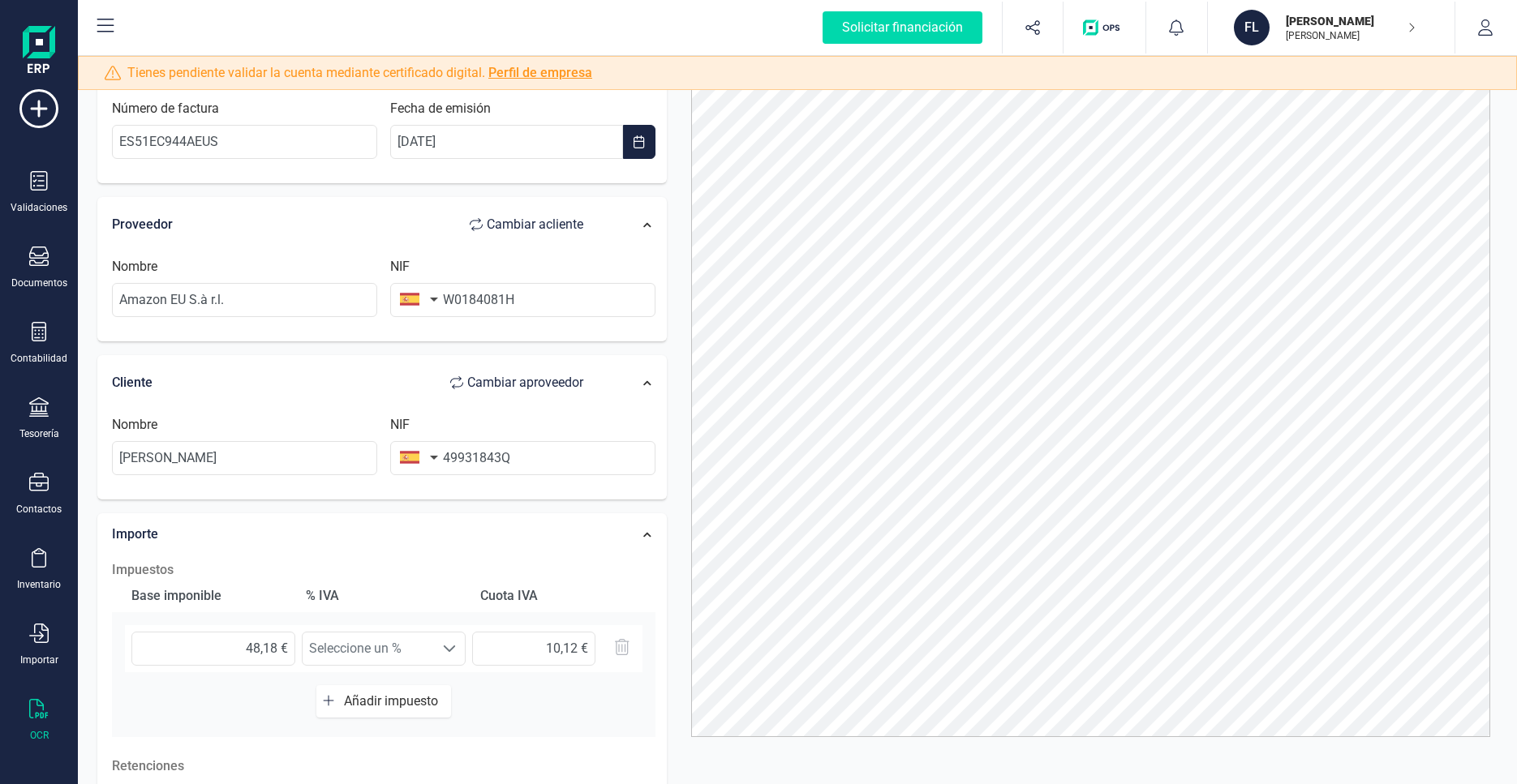
scroll to position [0, 0]
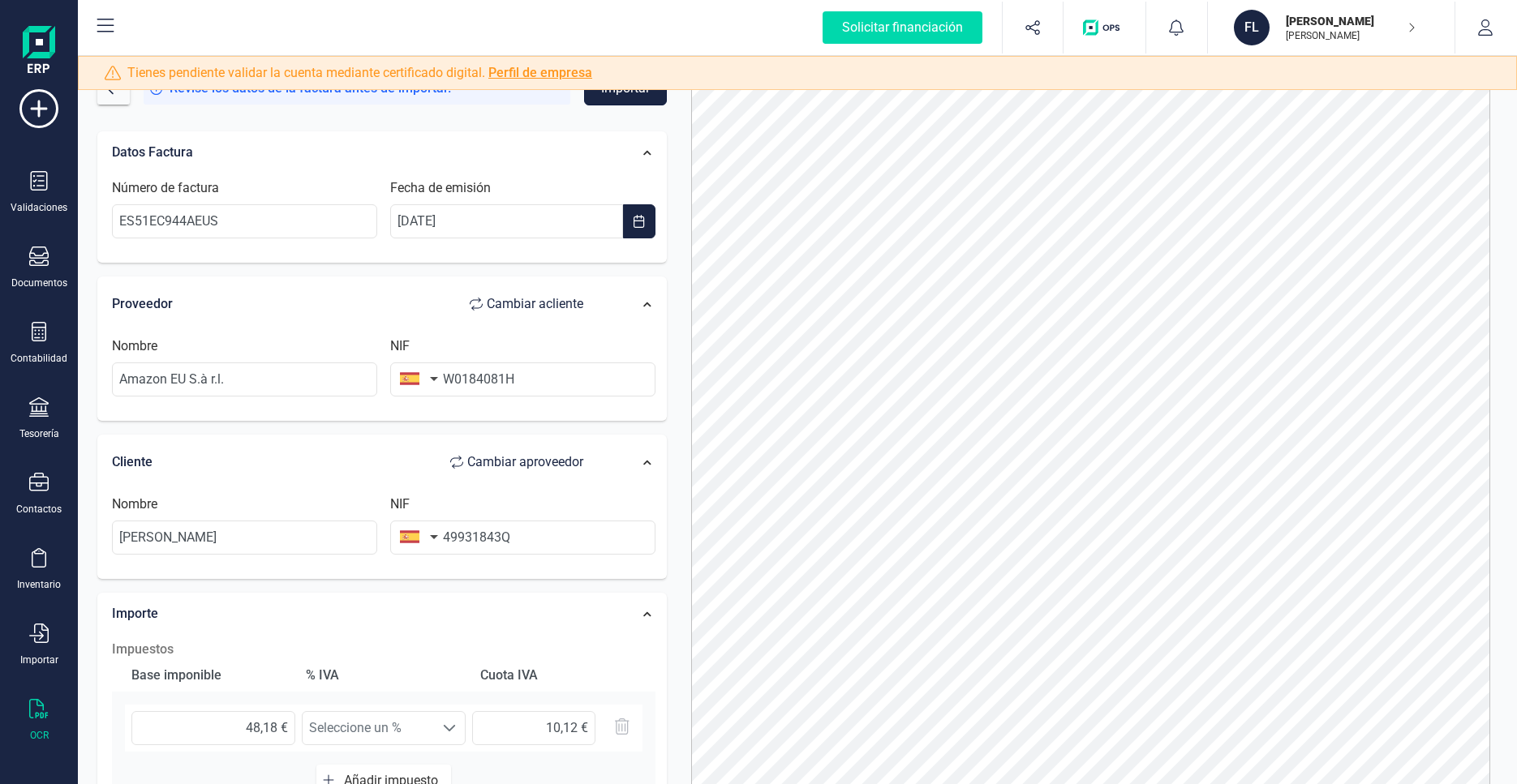
click at [598, 100] on button "Importar" at bounding box center [626, 88] width 83 height 34
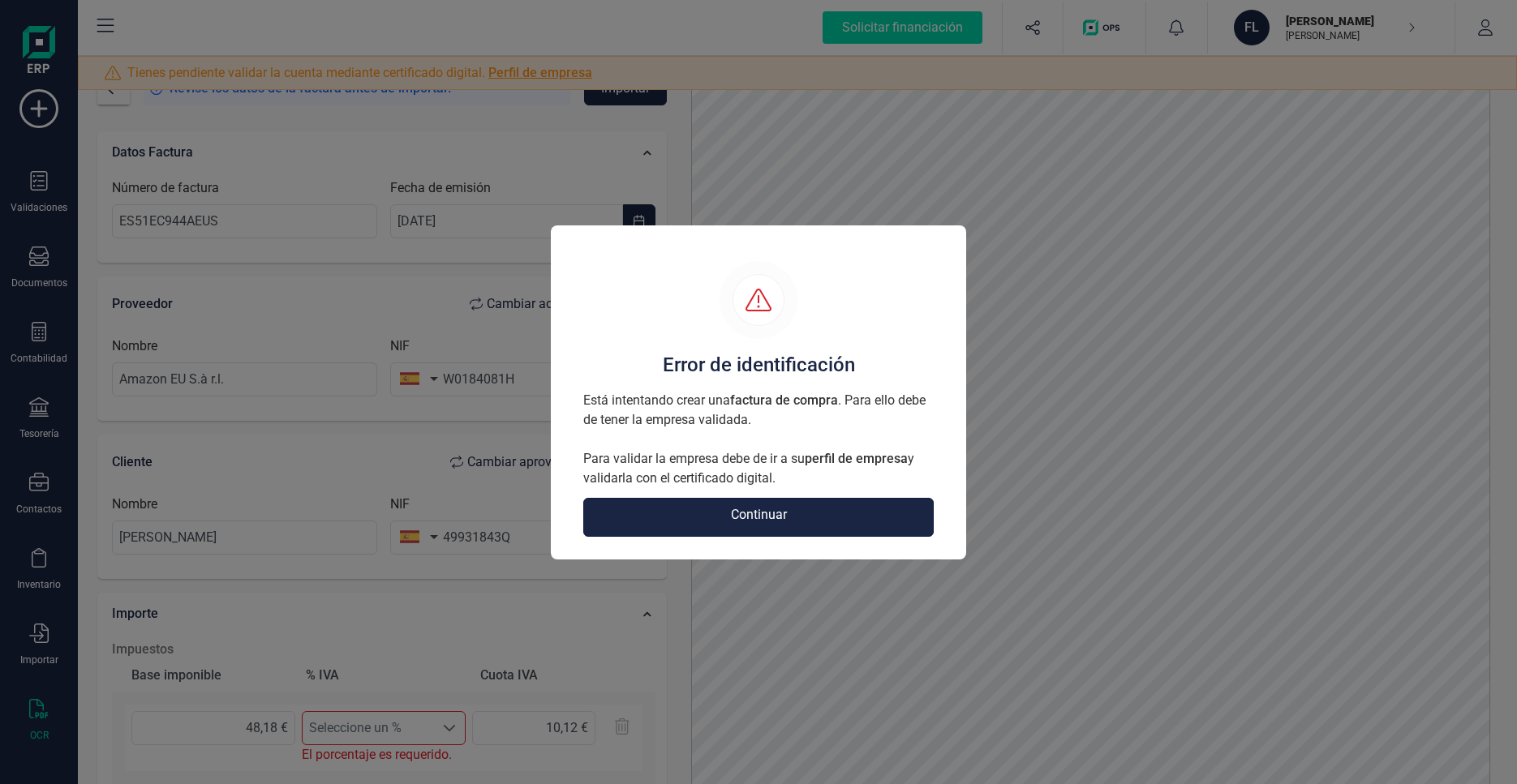
click at [764, 510] on span "Continuar" at bounding box center [758, 517] width 56 height 24
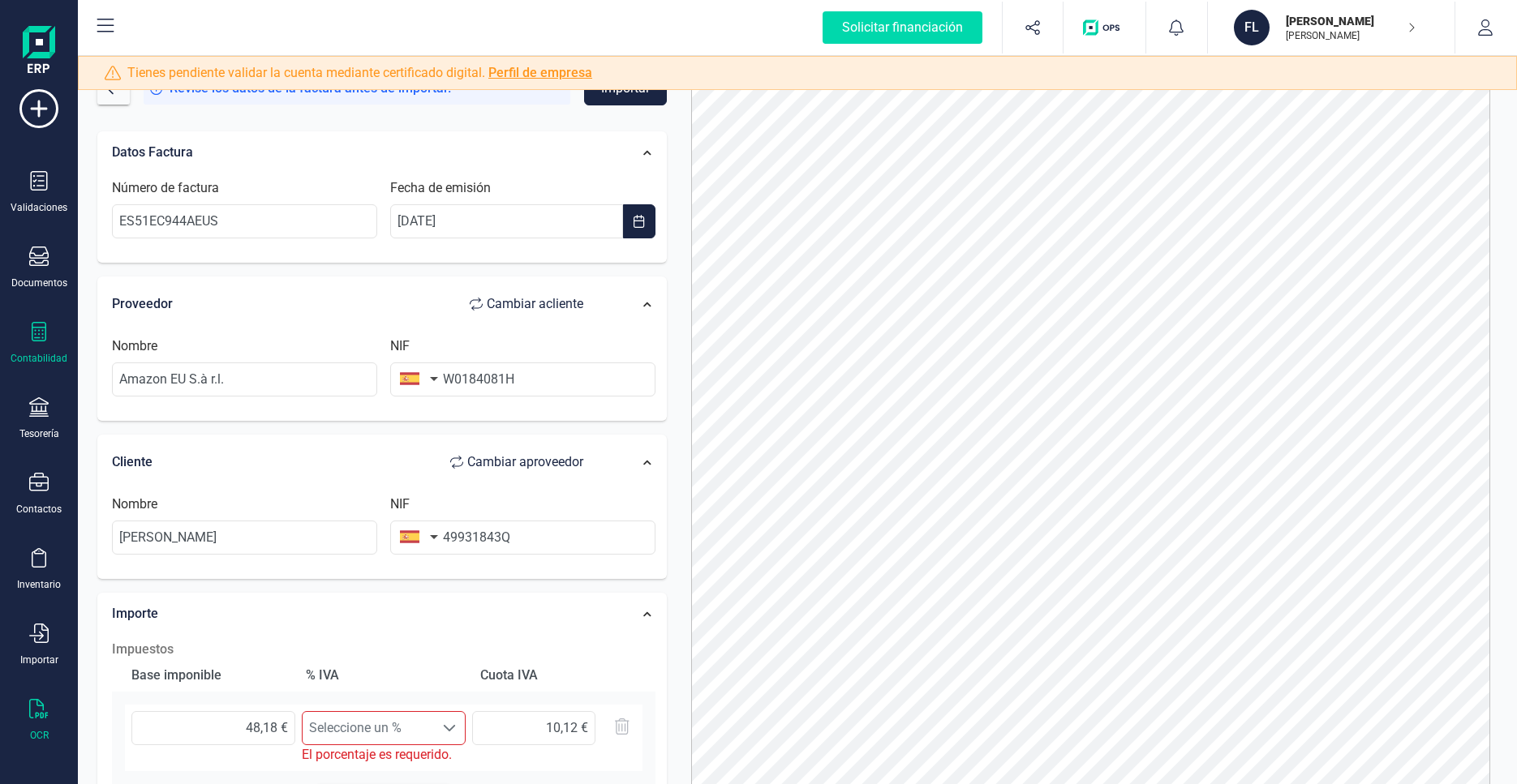
click at [42, 349] on div "Contabilidad" at bounding box center [39, 343] width 65 height 43
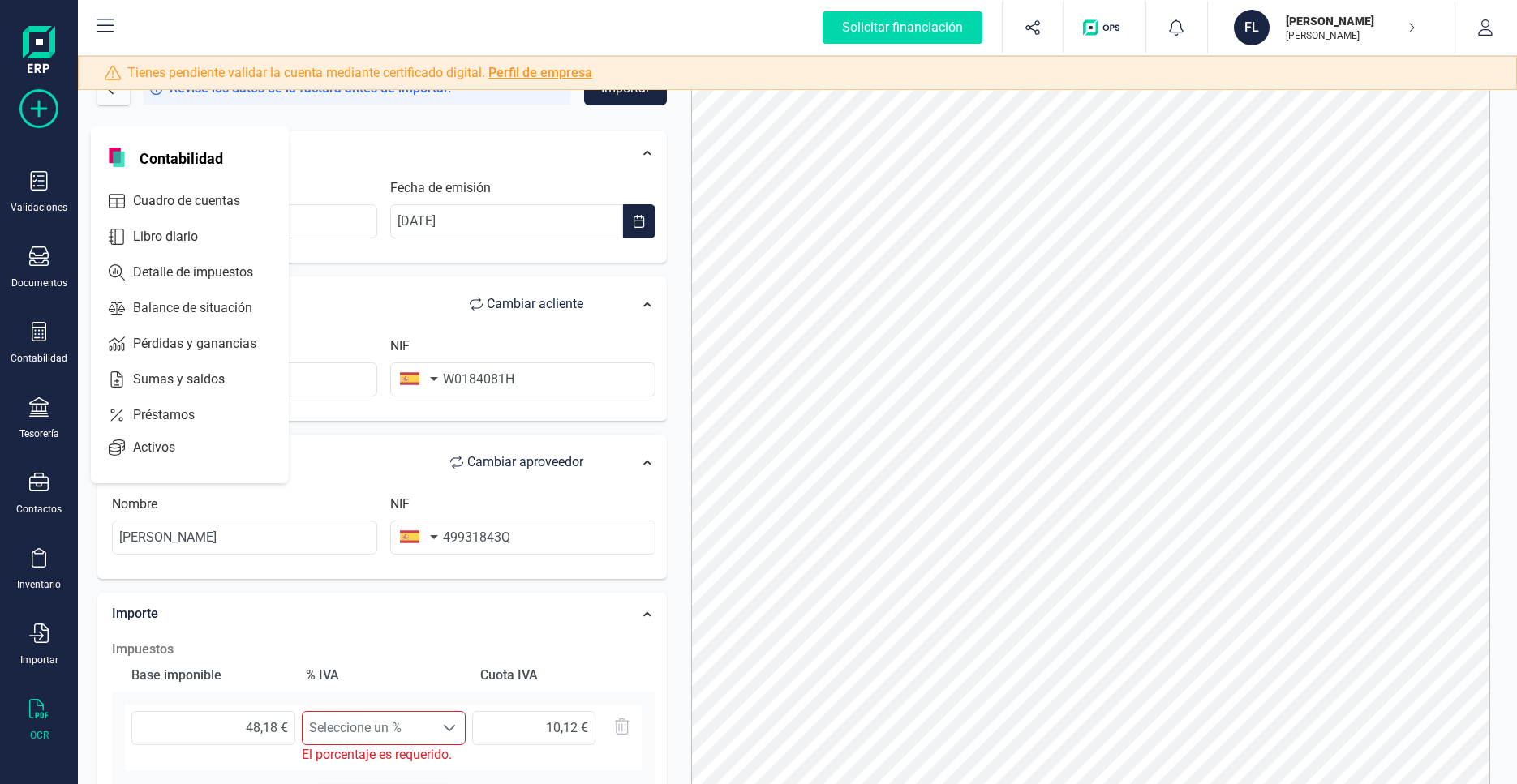
click at [54, 112] on icon at bounding box center [39, 109] width 39 height 39
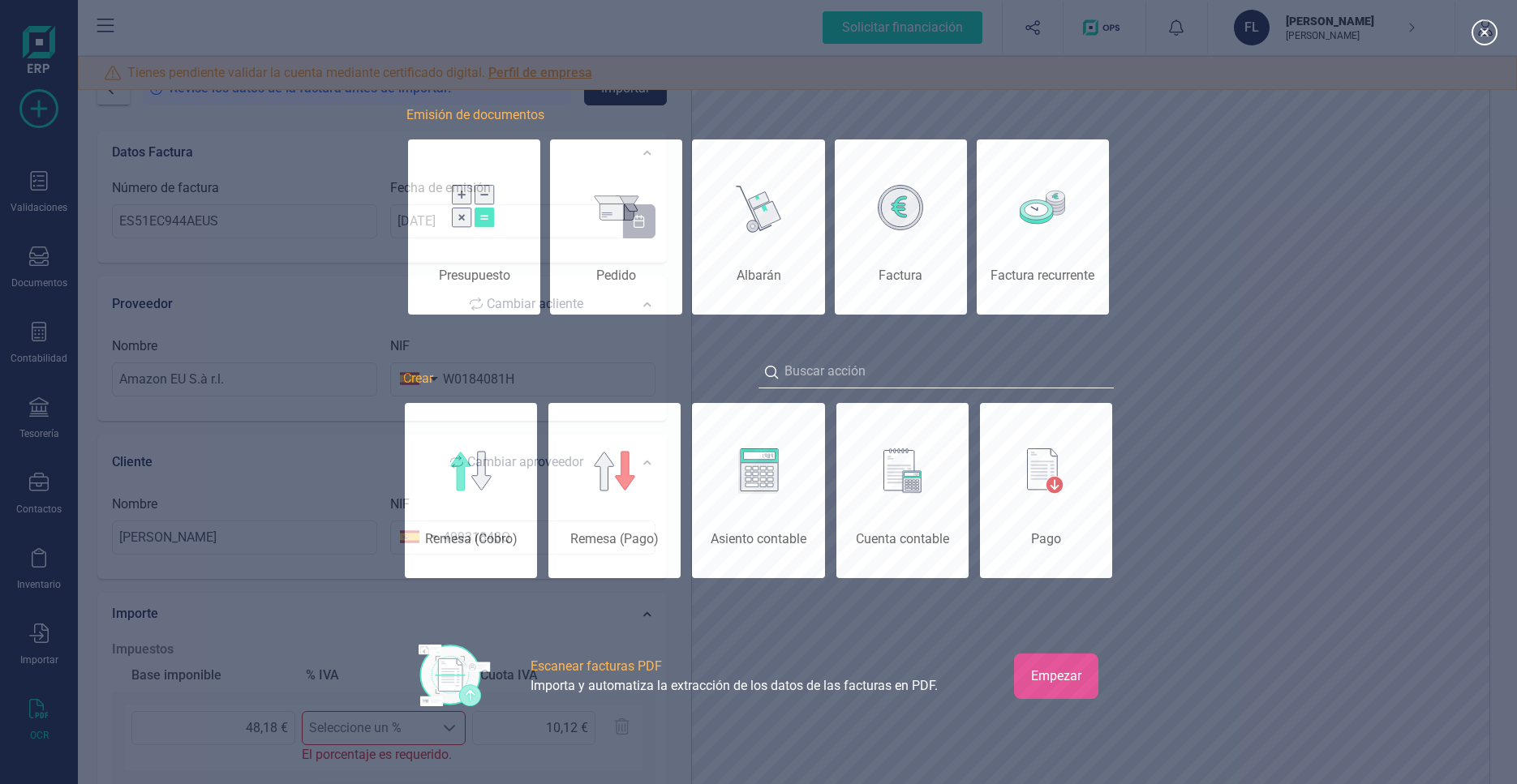
scroll to position [0, 81]
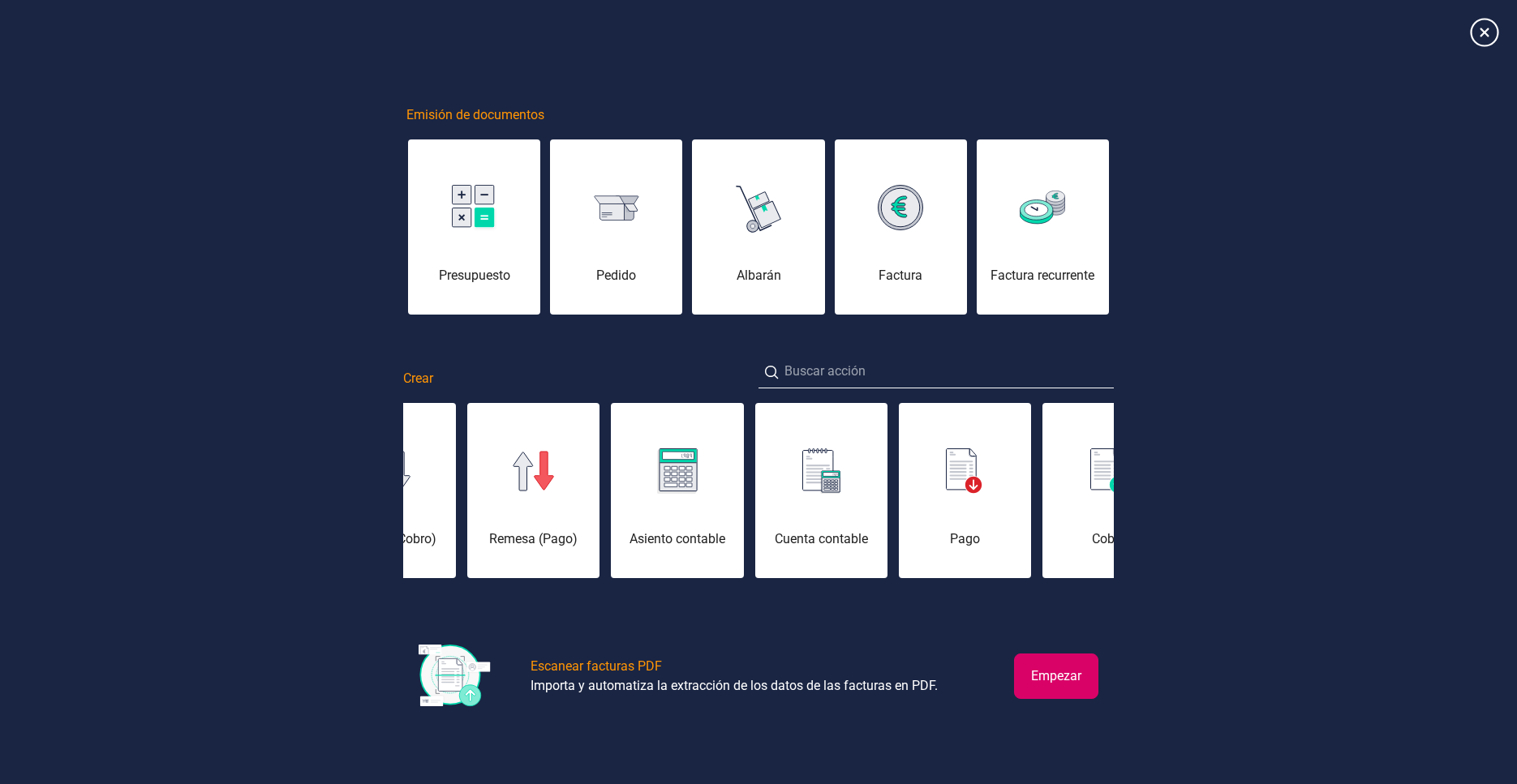
click at [1487, 34] on icon at bounding box center [1484, 31] width 29 height 29
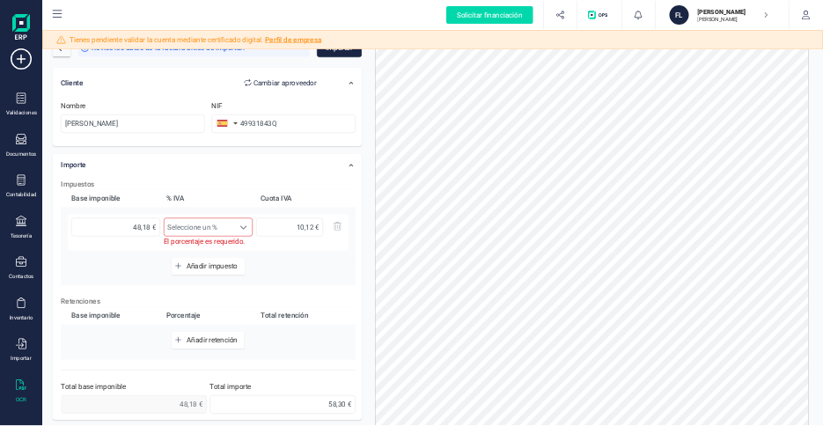
scroll to position [0, 0]
